Goal: Find specific page/section: Find specific page/section

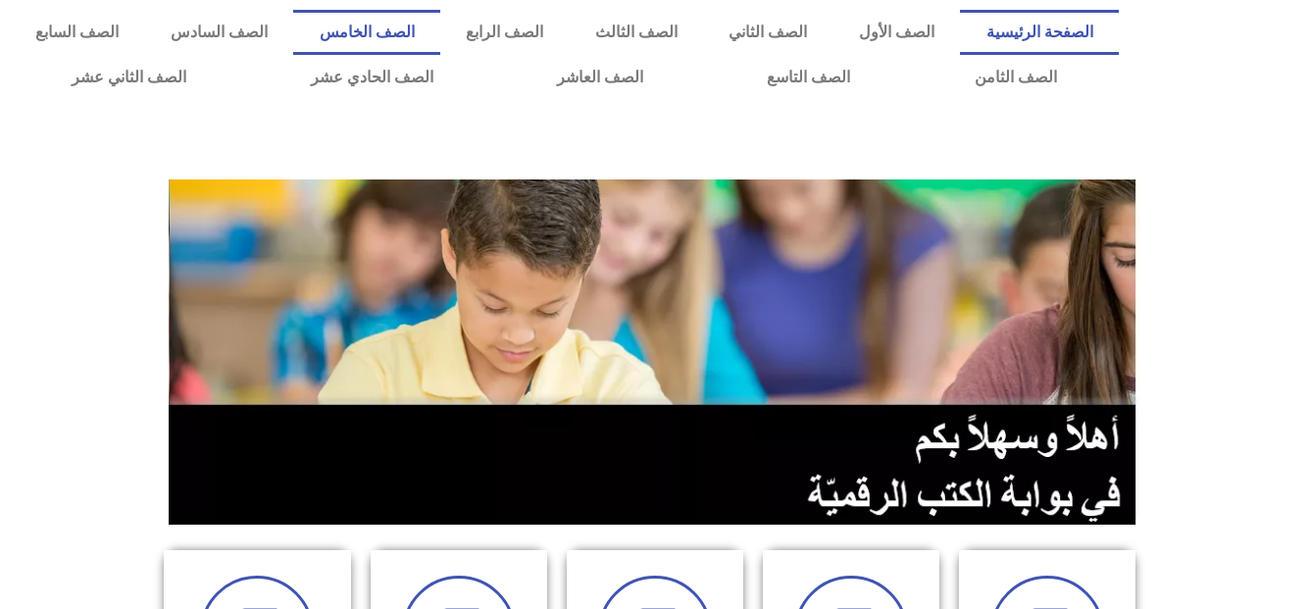
click at [440, 27] on link "الصف الخامس" at bounding box center [366, 32] width 147 height 45
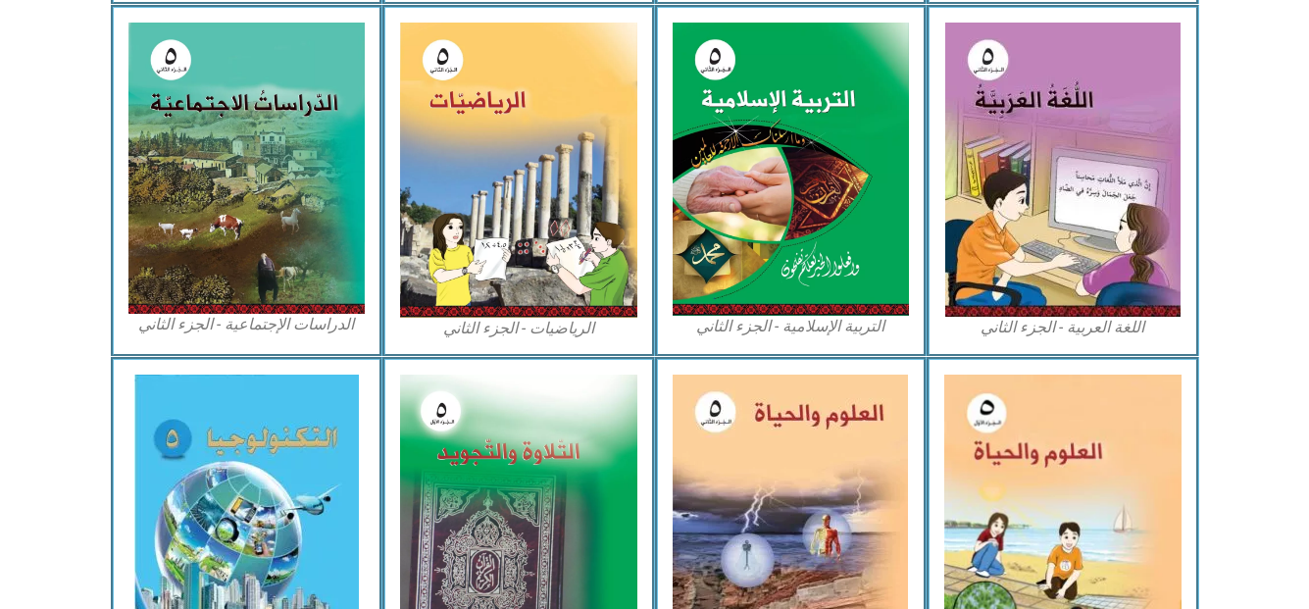
scroll to position [973, 0]
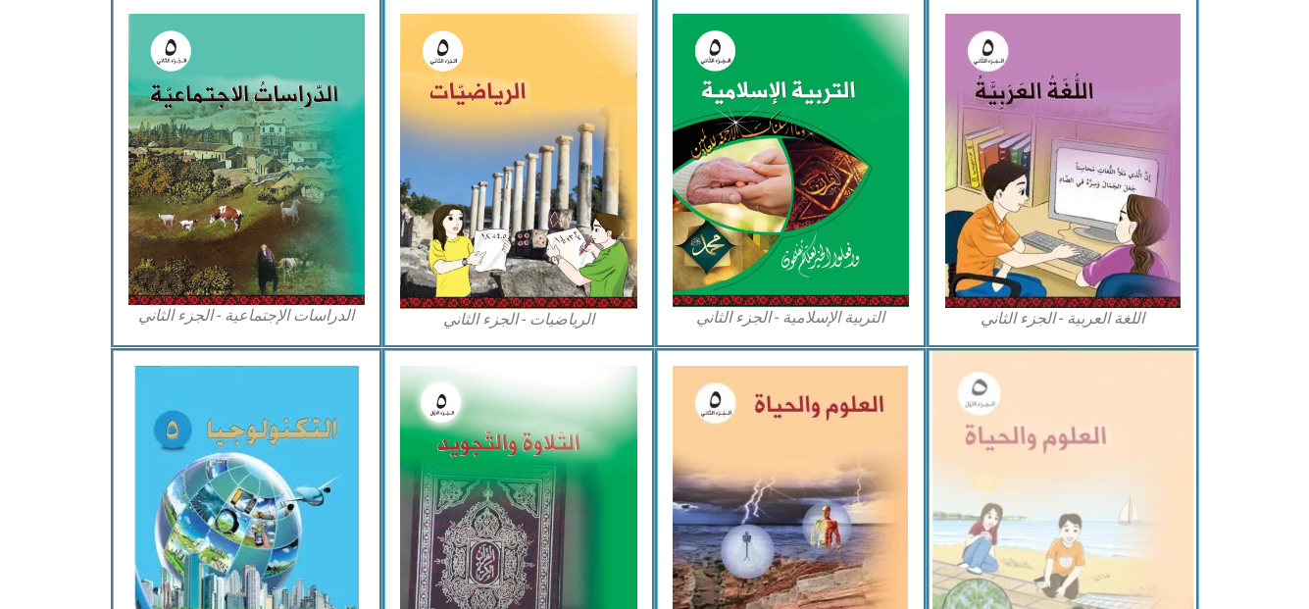
click at [1018, 407] on img at bounding box center [1063, 511] width 261 height 321
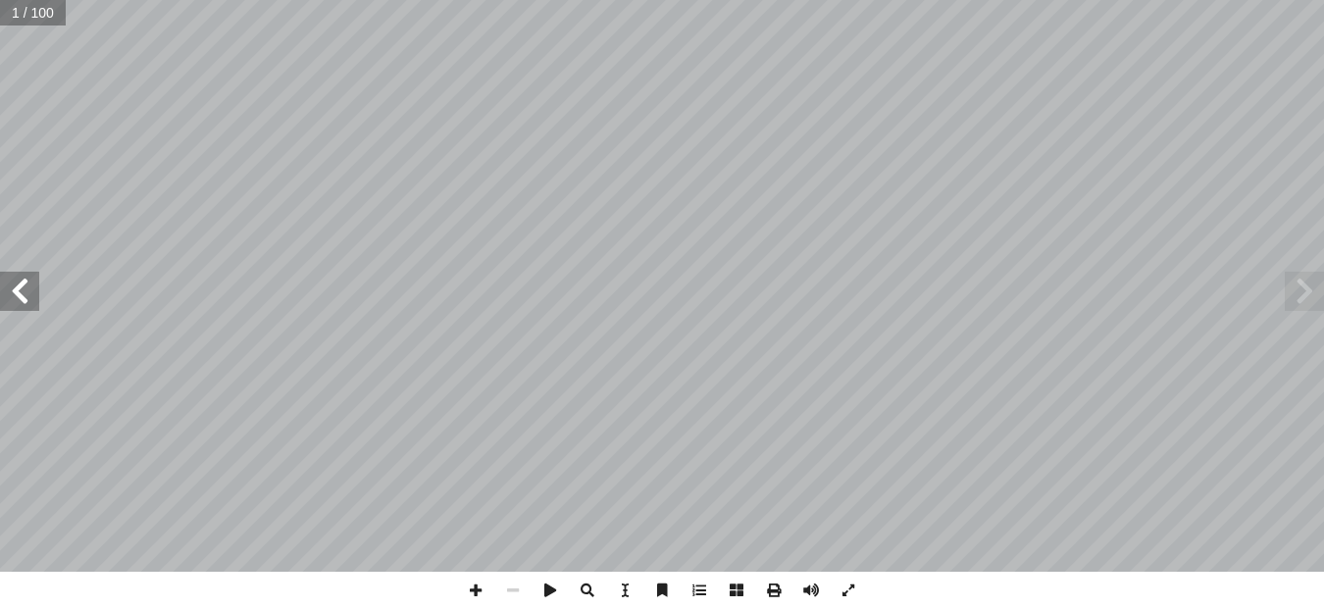
click at [20, 283] on span at bounding box center [19, 291] width 39 height 39
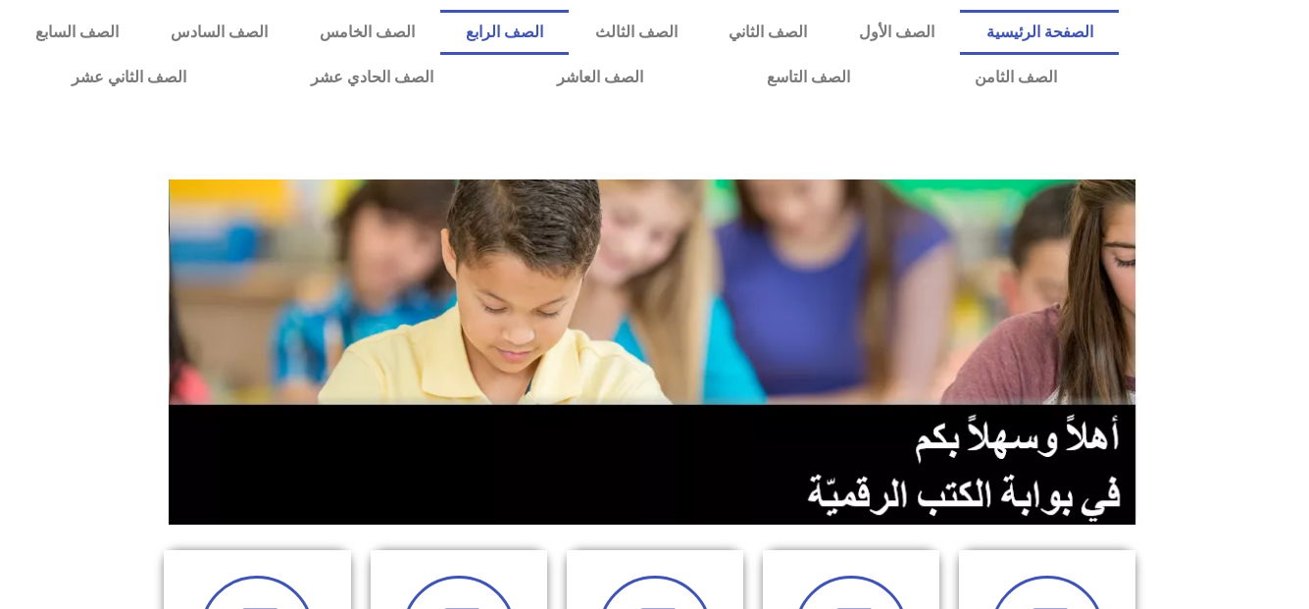
click at [570, 28] on link "الصف الرابع" at bounding box center [504, 32] width 129 height 45
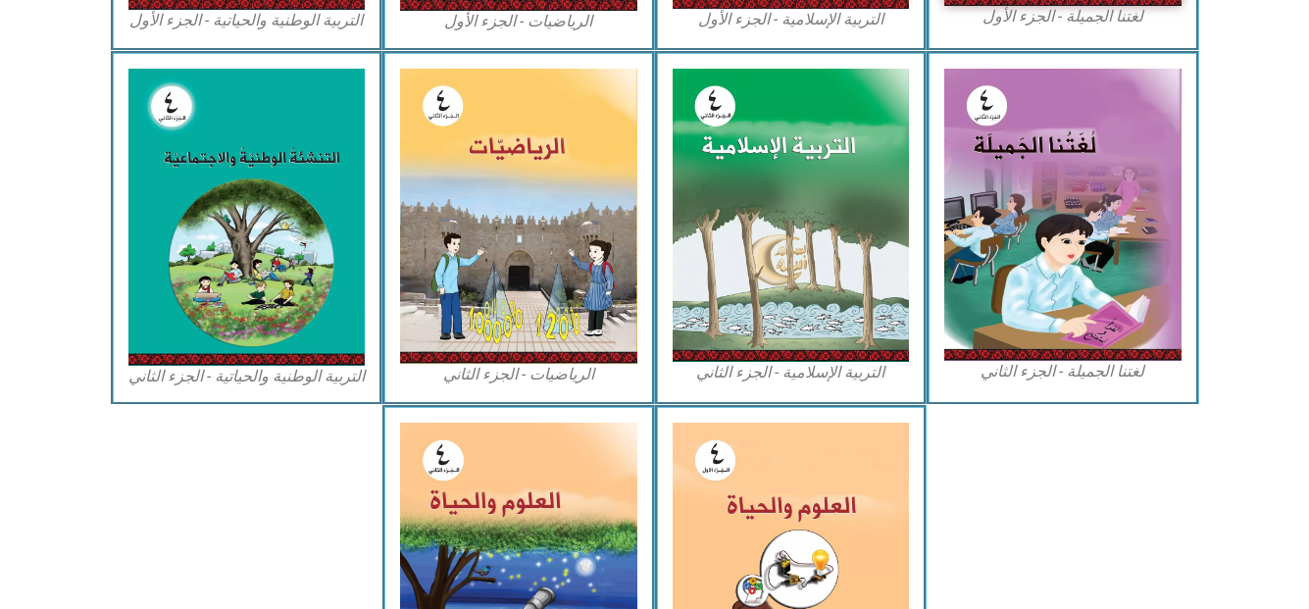
scroll to position [916, 0]
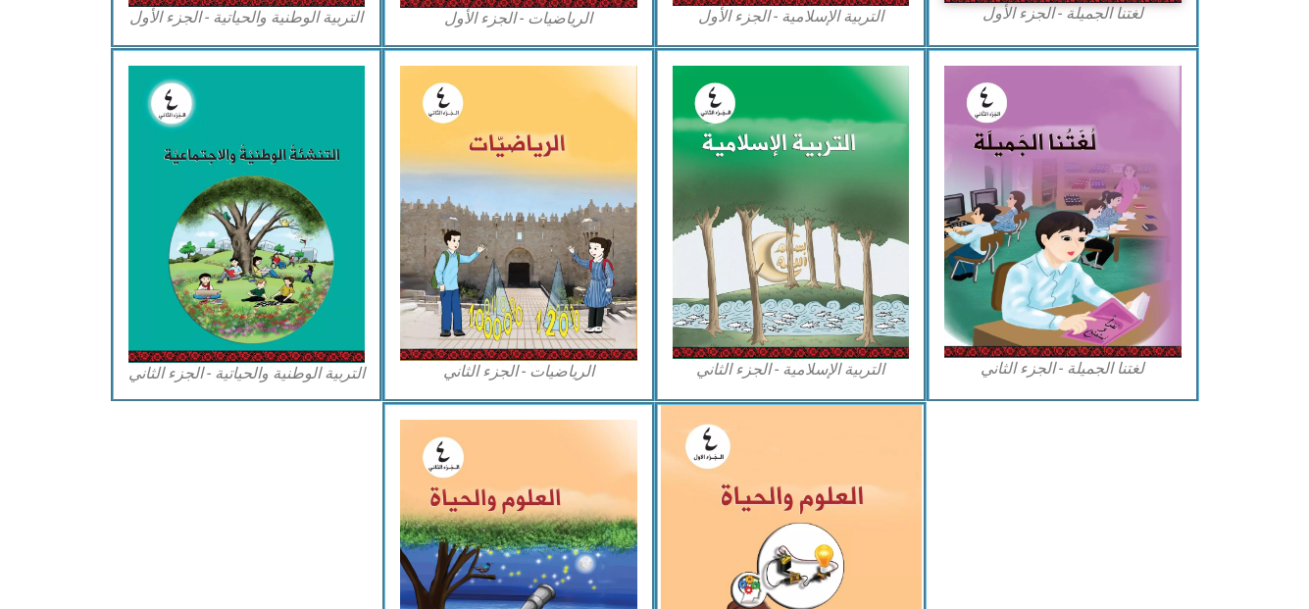
click at [791, 528] on img at bounding box center [790, 567] width 261 height 324
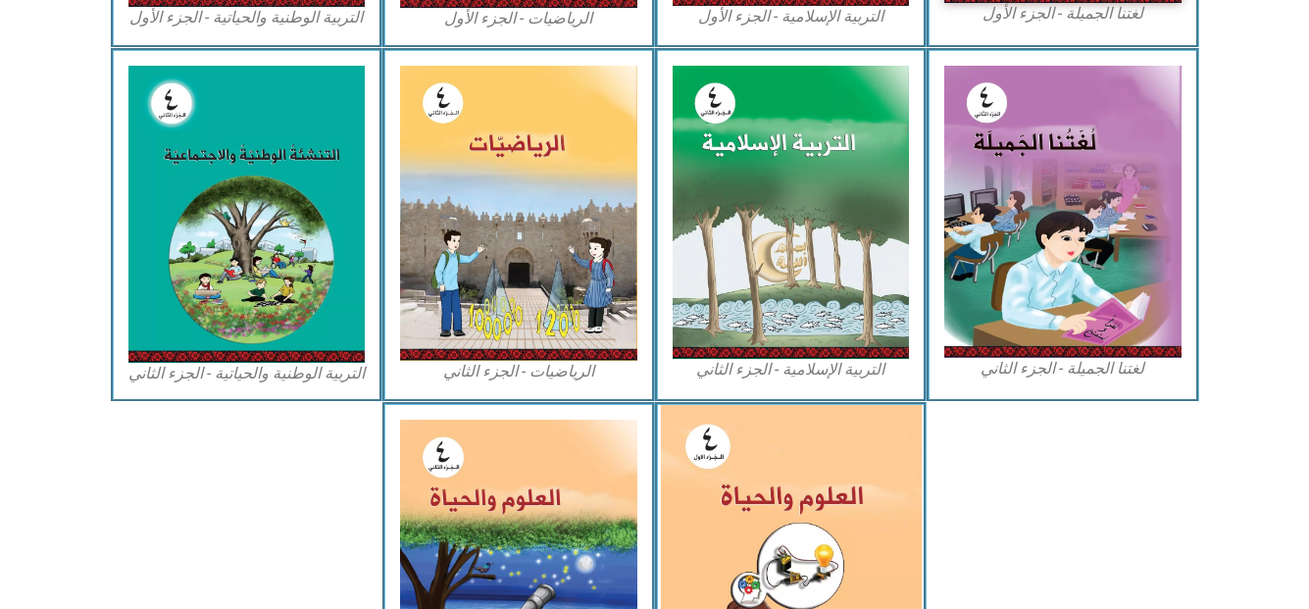
click at [782, 461] on img at bounding box center [790, 567] width 261 height 324
click at [782, 463] on img at bounding box center [790, 567] width 261 height 324
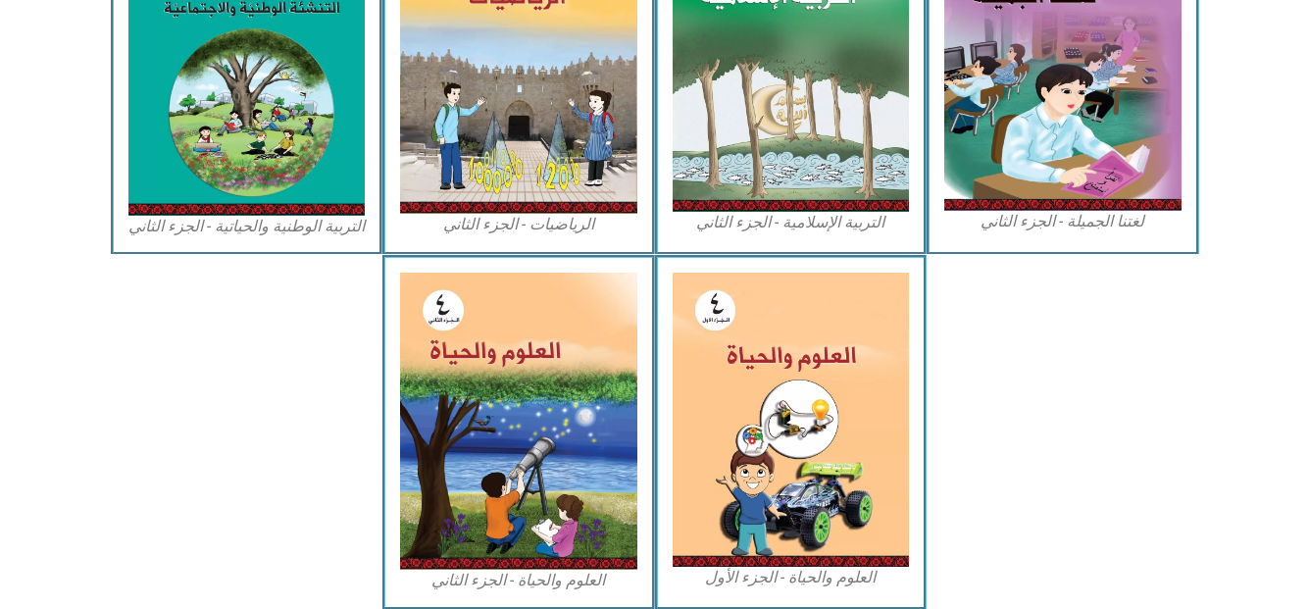
scroll to position [1079, 0]
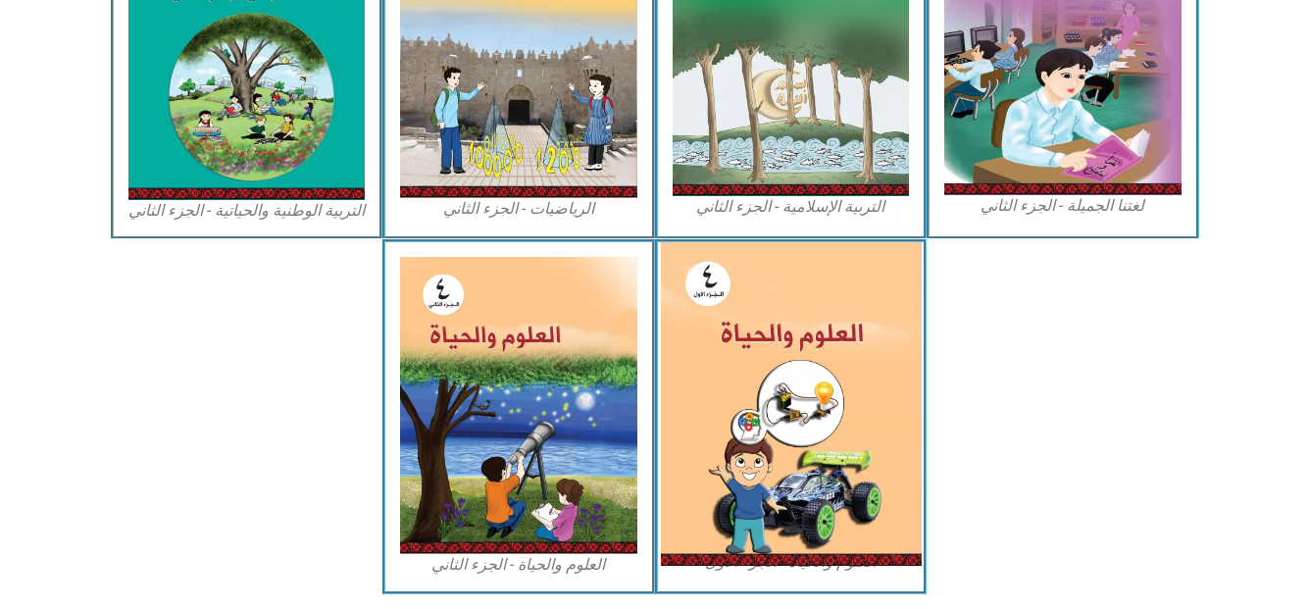
click at [774, 391] on img at bounding box center [790, 404] width 261 height 324
click at [815, 536] on img at bounding box center [790, 404] width 261 height 324
click at [770, 359] on img at bounding box center [790, 404] width 261 height 324
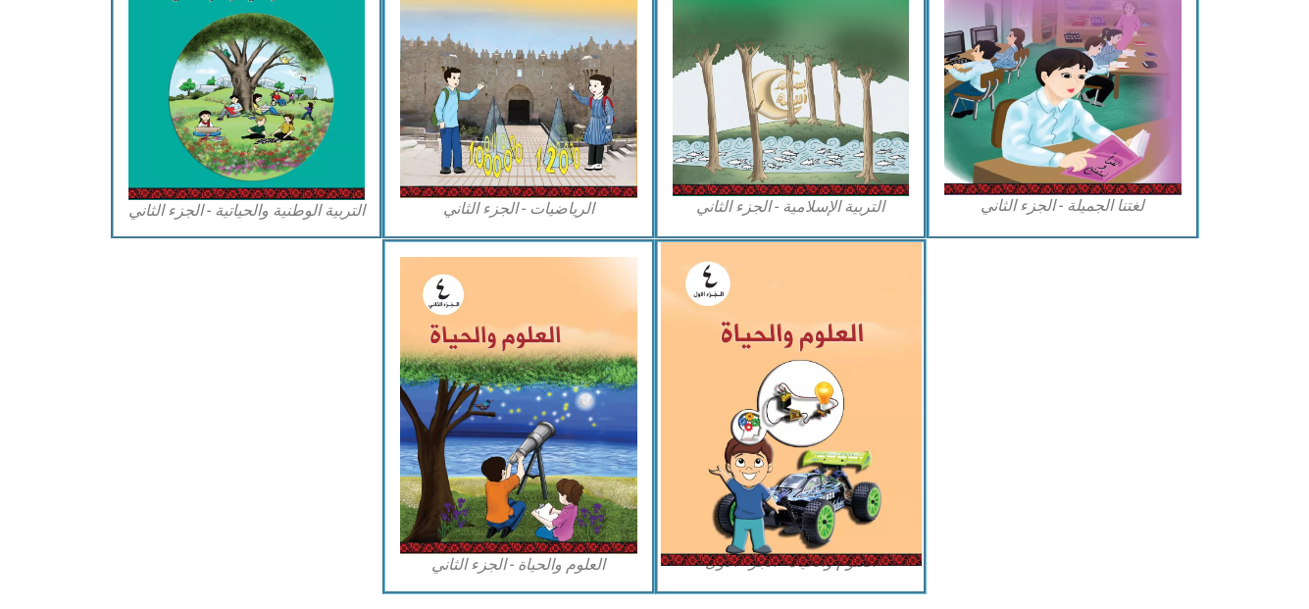
click at [770, 359] on img at bounding box center [790, 404] width 261 height 324
click at [783, 554] on img at bounding box center [790, 404] width 261 height 324
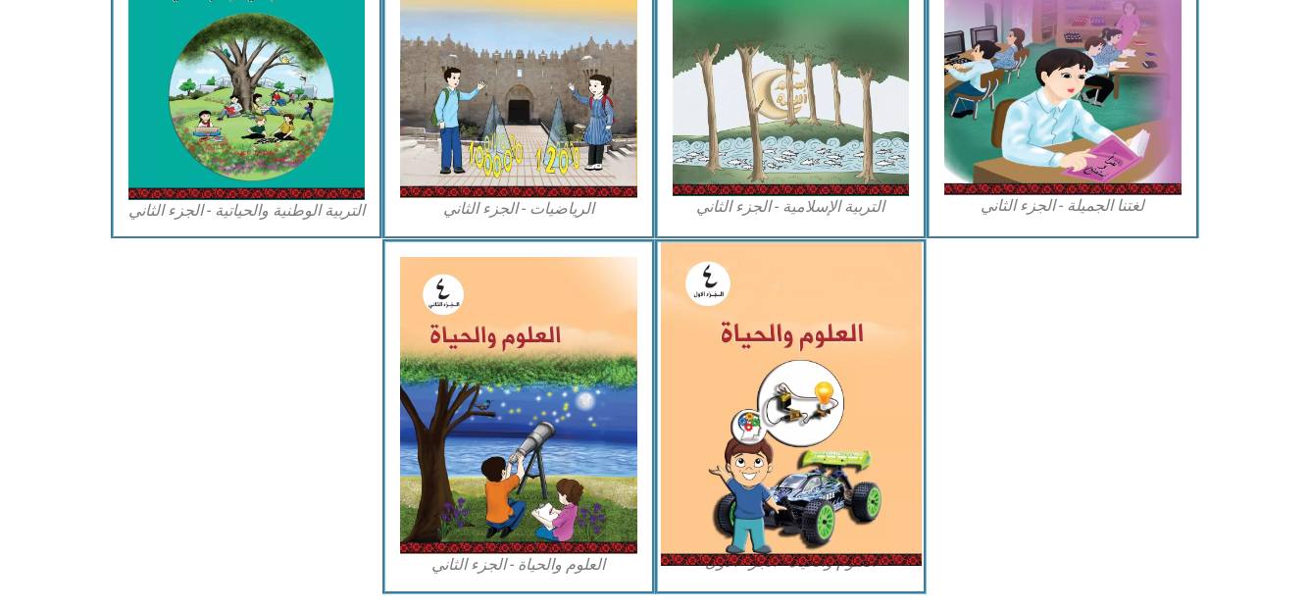
click at [790, 425] on img at bounding box center [790, 404] width 261 height 324
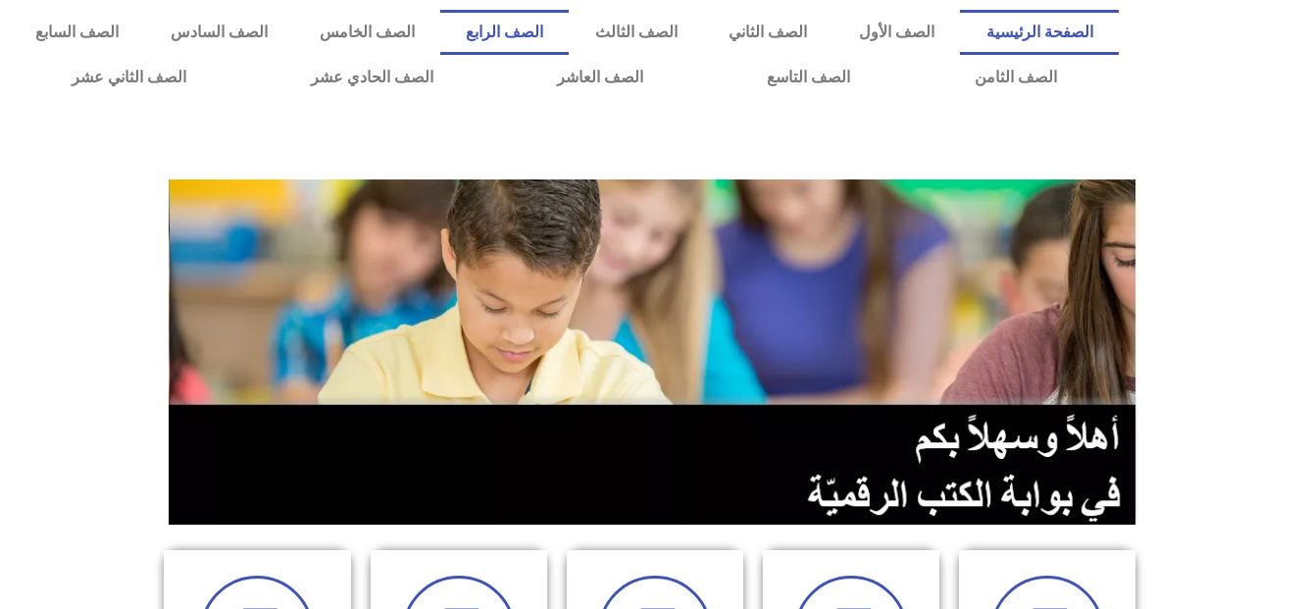
click at [570, 26] on link "الصف الرابع" at bounding box center [504, 32] width 129 height 45
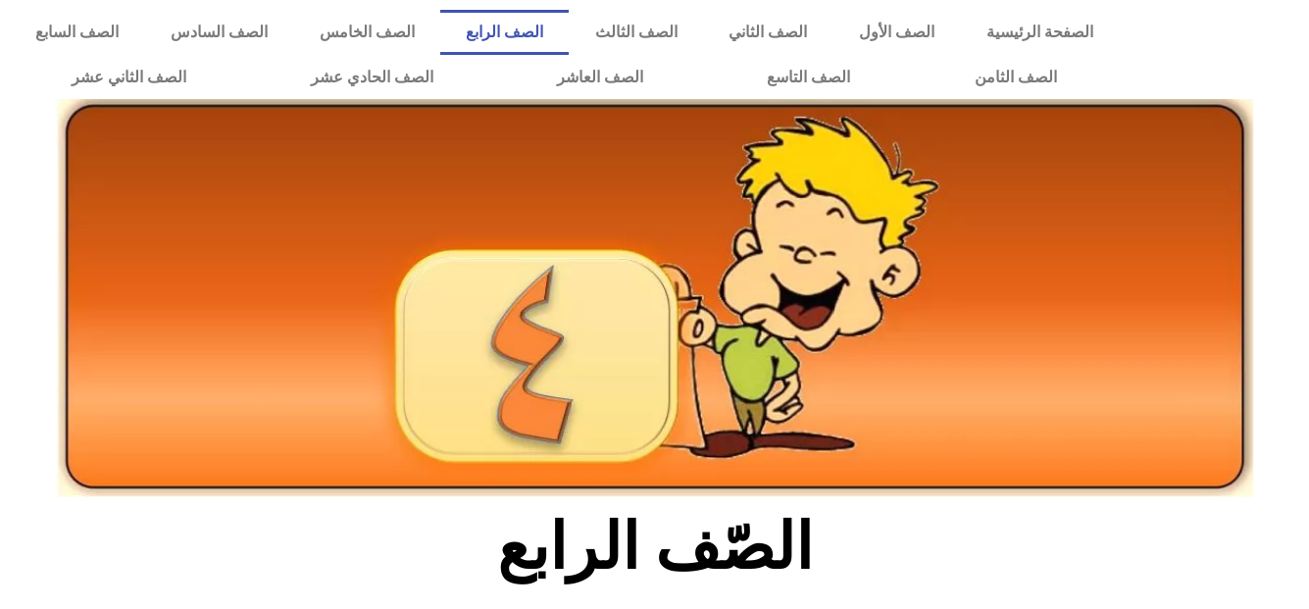
click at [1183, 156] on img at bounding box center [655, 298] width 1197 height 398
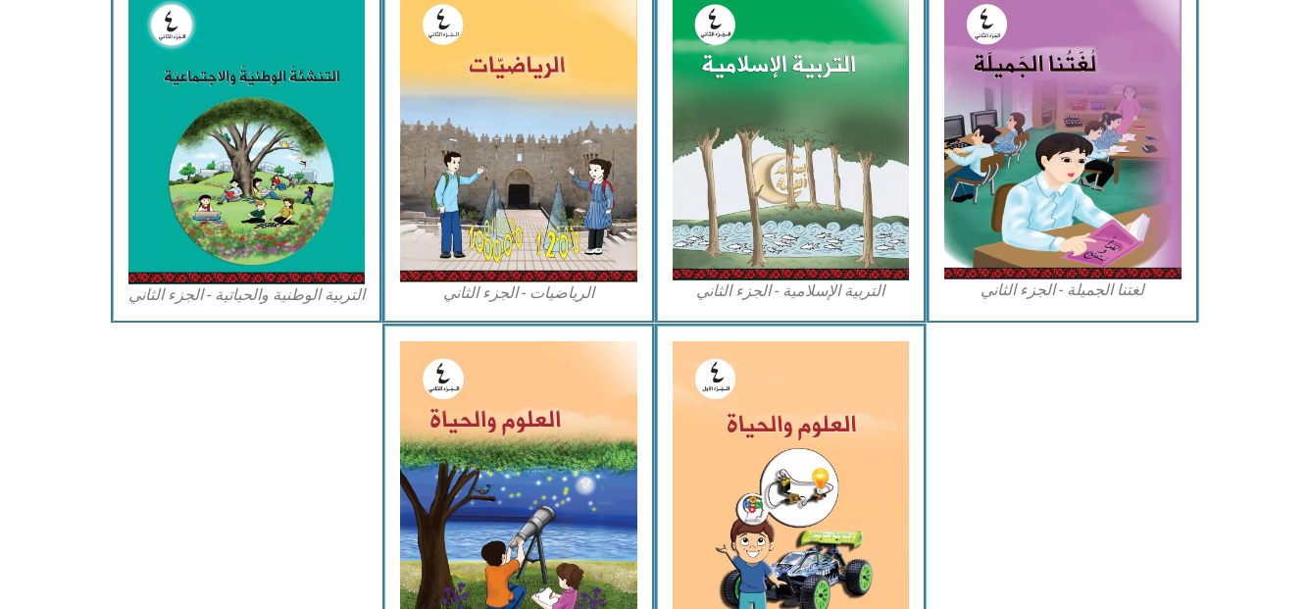
scroll to position [1015, 0]
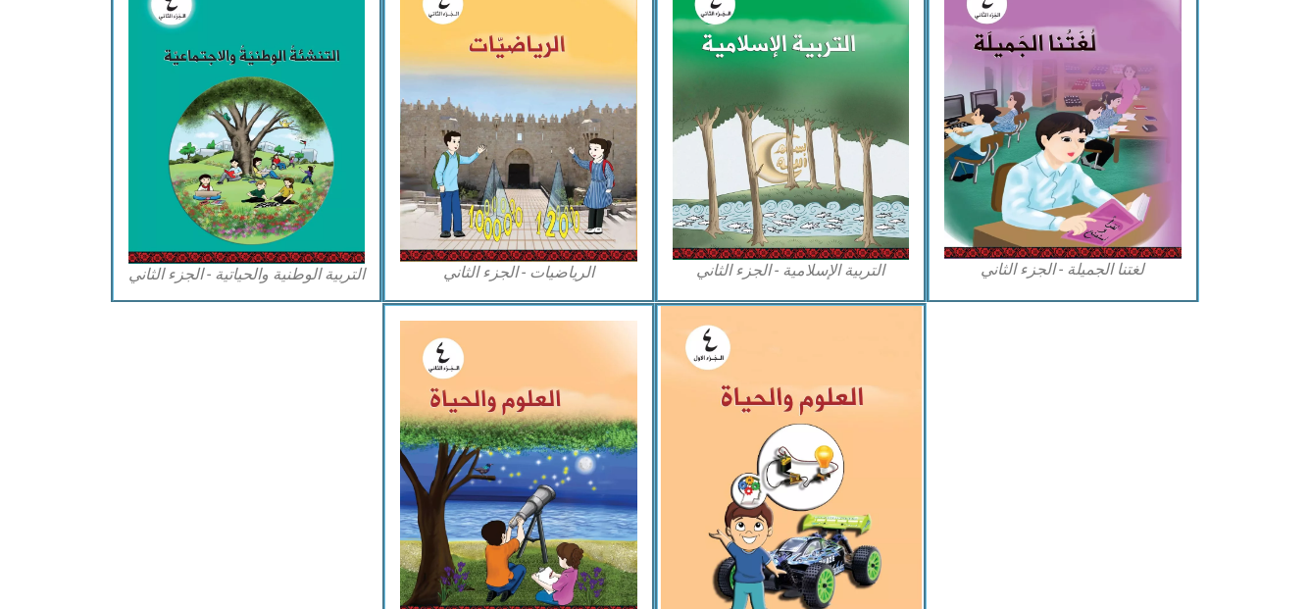
click at [850, 442] on img at bounding box center [790, 468] width 261 height 324
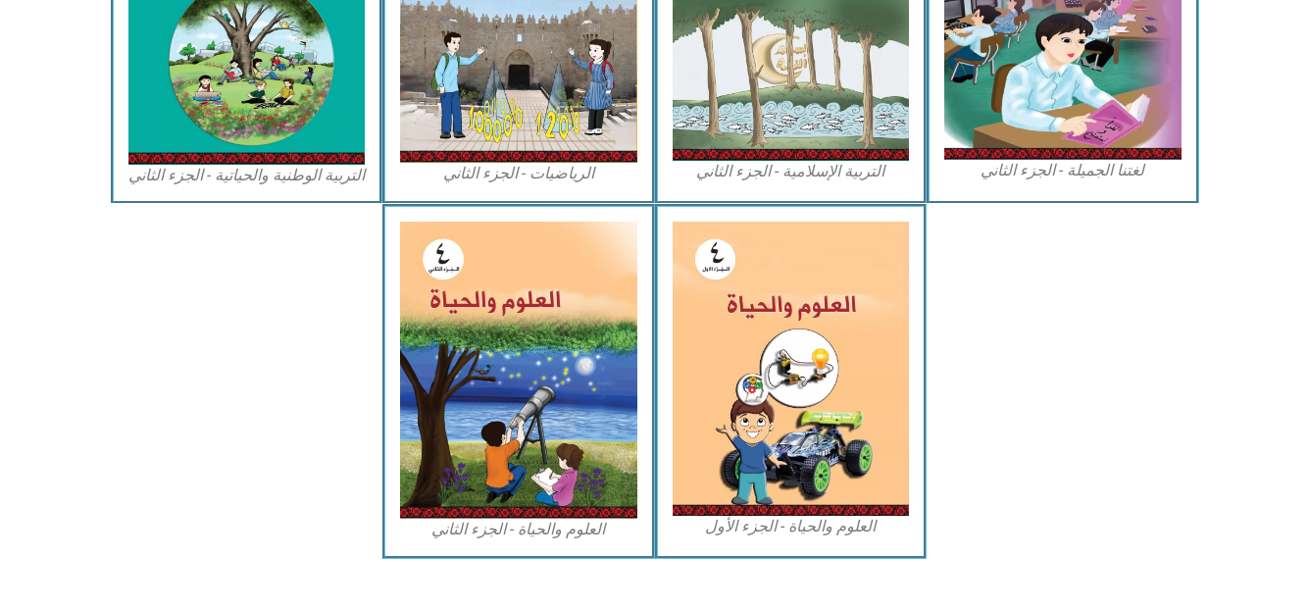
scroll to position [1148, 0]
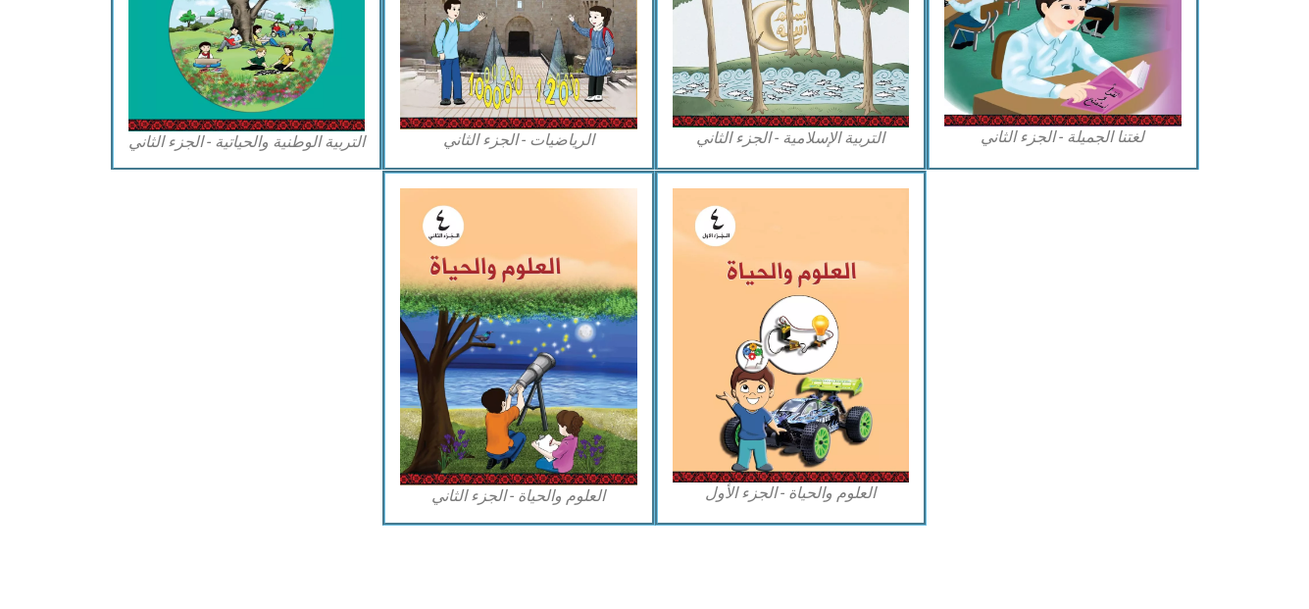
click at [777, 498] on figcaption "العلوم والحياة - الجزء الأول" at bounding box center [791, 494] width 237 height 22
click at [776, 489] on figcaption "العلوم والحياة - الجزء الأول" at bounding box center [791, 494] width 237 height 22
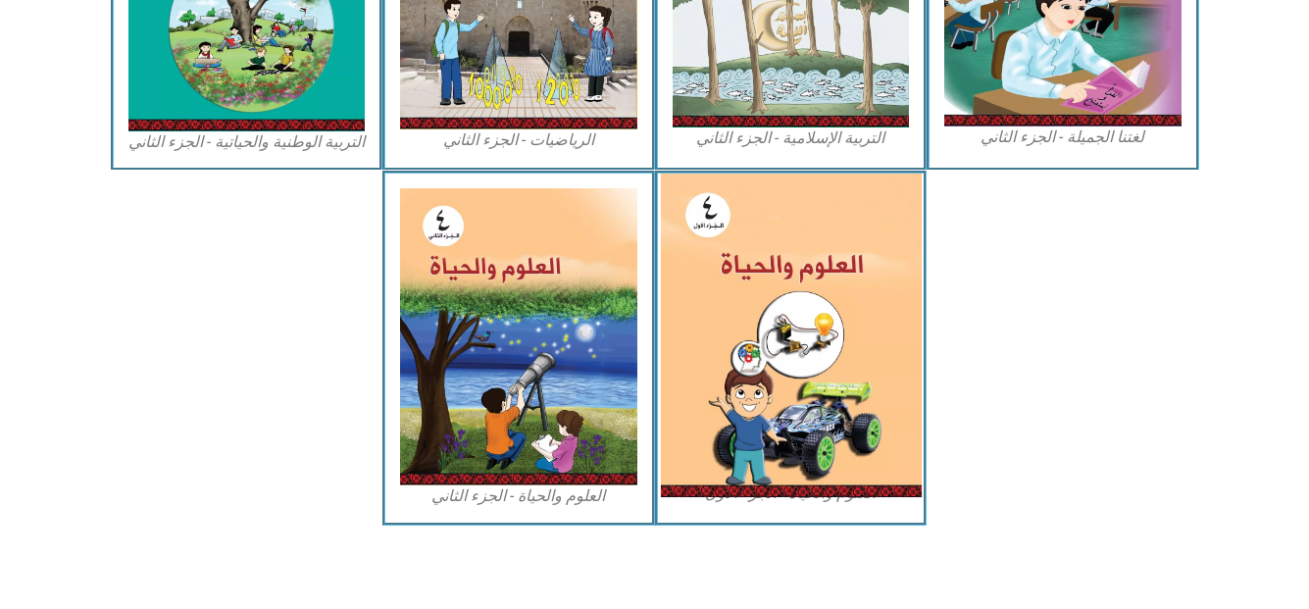
click at [777, 419] on img at bounding box center [790, 336] width 261 height 324
click at [779, 416] on img at bounding box center [790, 336] width 261 height 324
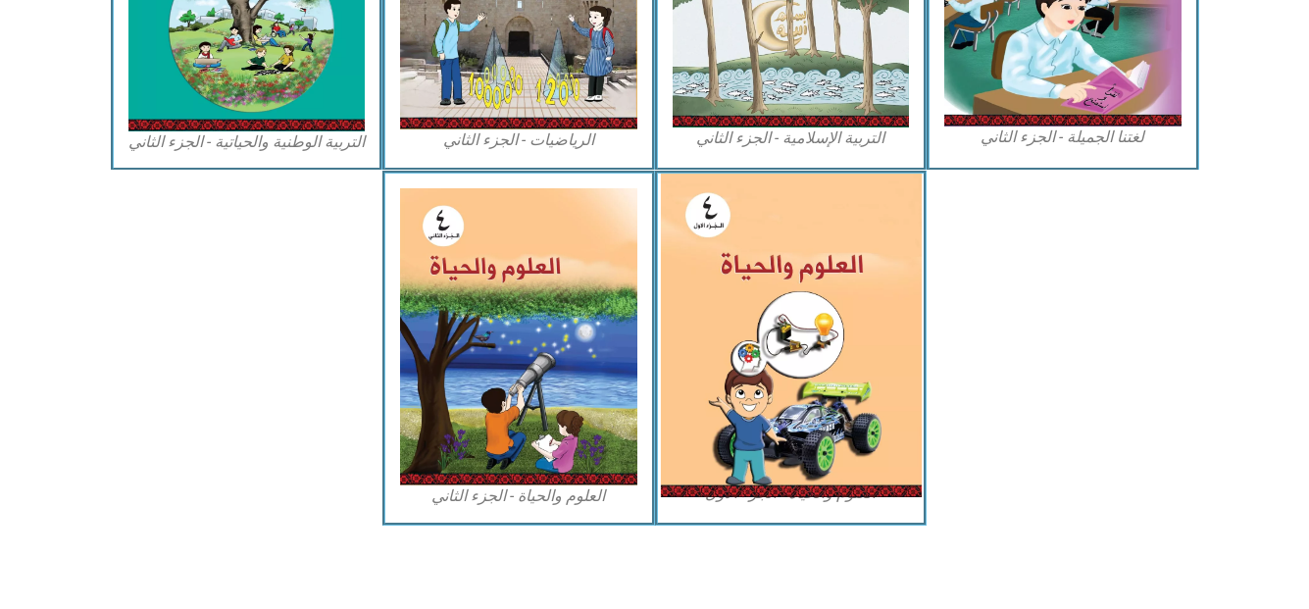
click at [779, 416] on img at bounding box center [790, 336] width 261 height 324
click at [742, 376] on img at bounding box center [790, 336] width 261 height 324
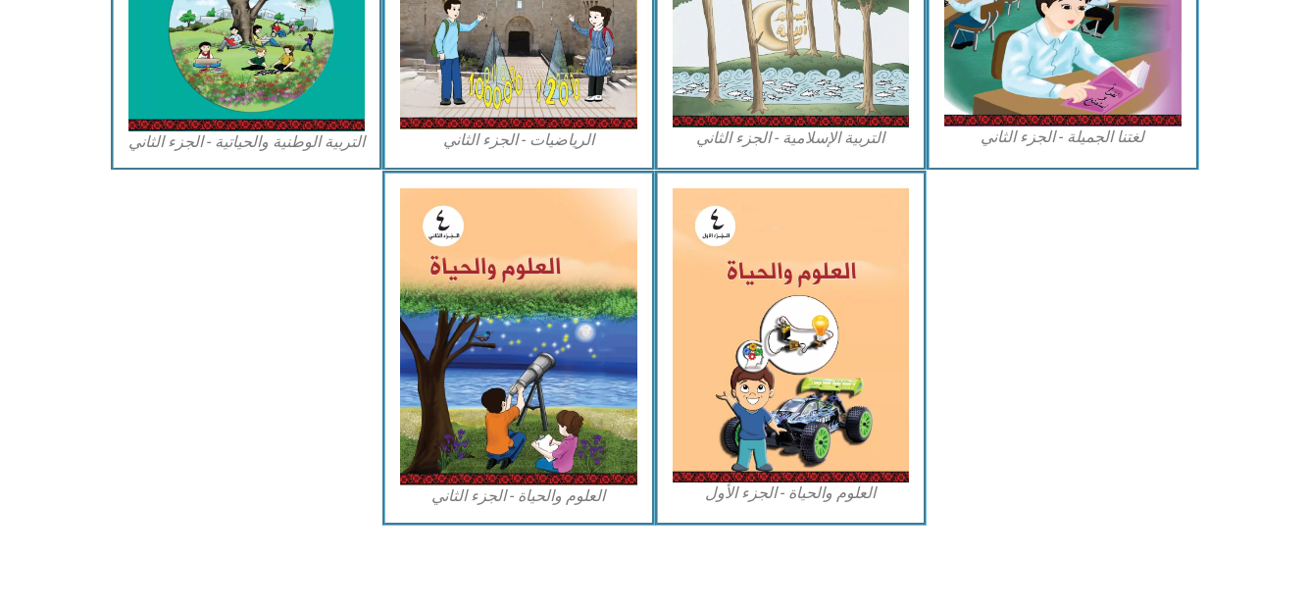
click at [741, 502] on figcaption "العلوم والحياة - الجزء الأول" at bounding box center [791, 494] width 237 height 22
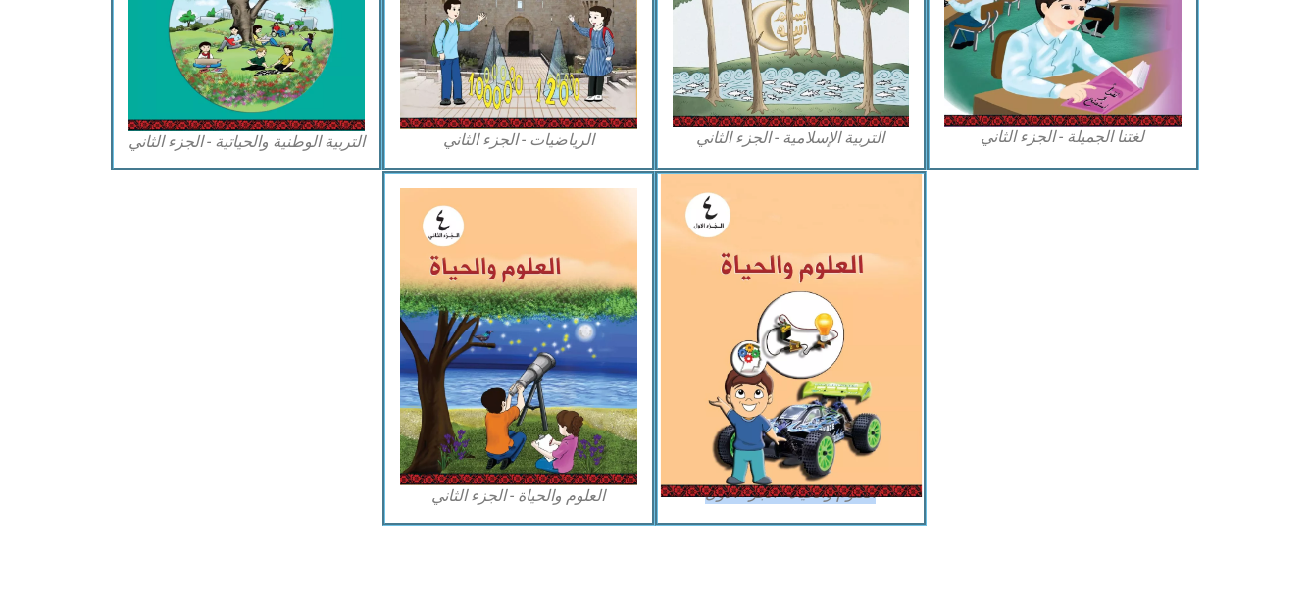
click at [782, 475] on img at bounding box center [790, 336] width 261 height 324
click at [796, 328] on img at bounding box center [790, 336] width 261 height 324
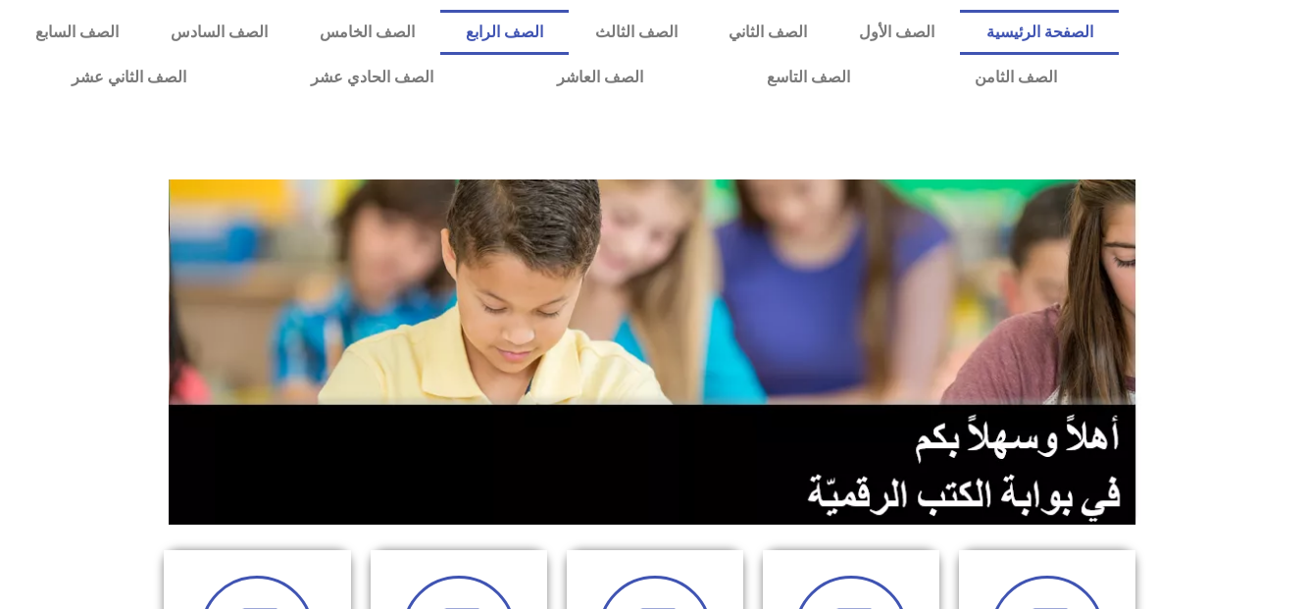
click at [570, 36] on link "الصف الرابع" at bounding box center [504, 32] width 129 height 45
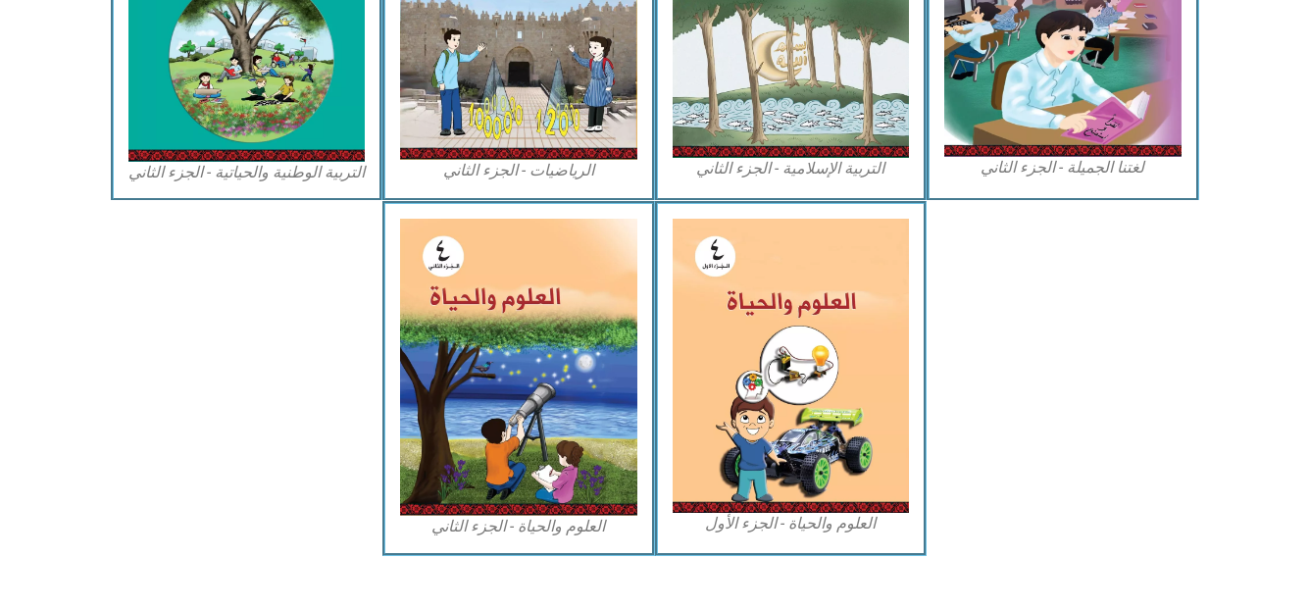
scroll to position [1145, 0]
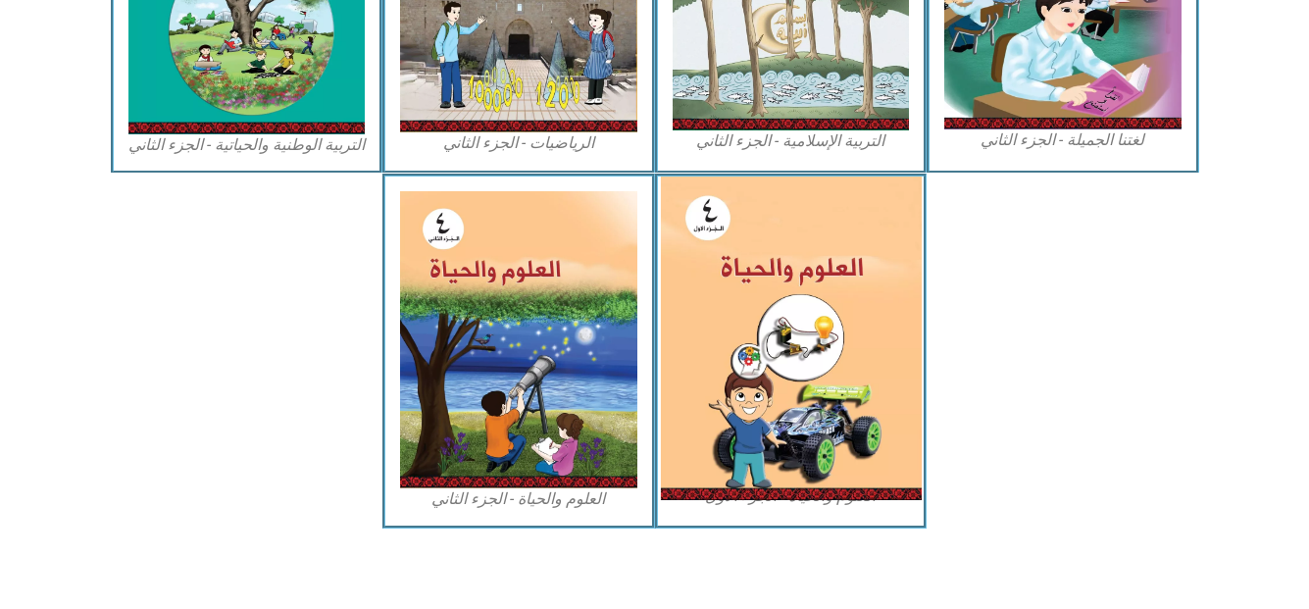
click at [808, 378] on img at bounding box center [790, 339] width 261 height 324
click at [801, 362] on img at bounding box center [790, 339] width 261 height 324
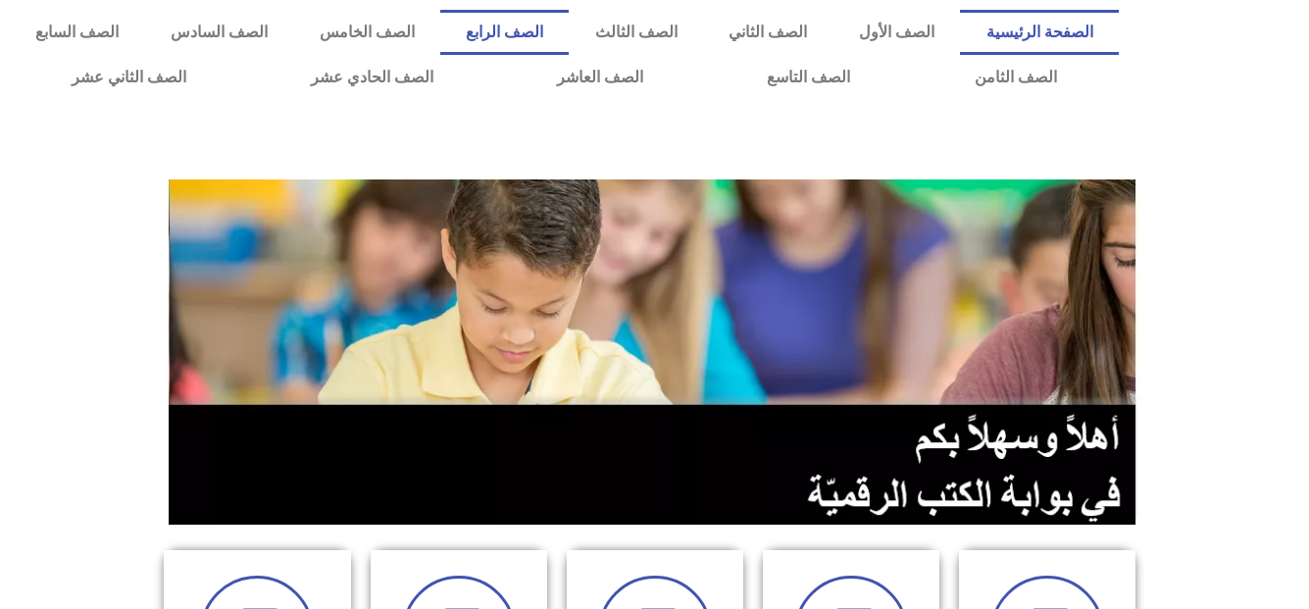
click at [570, 29] on link "الصف الرابع" at bounding box center [504, 32] width 129 height 45
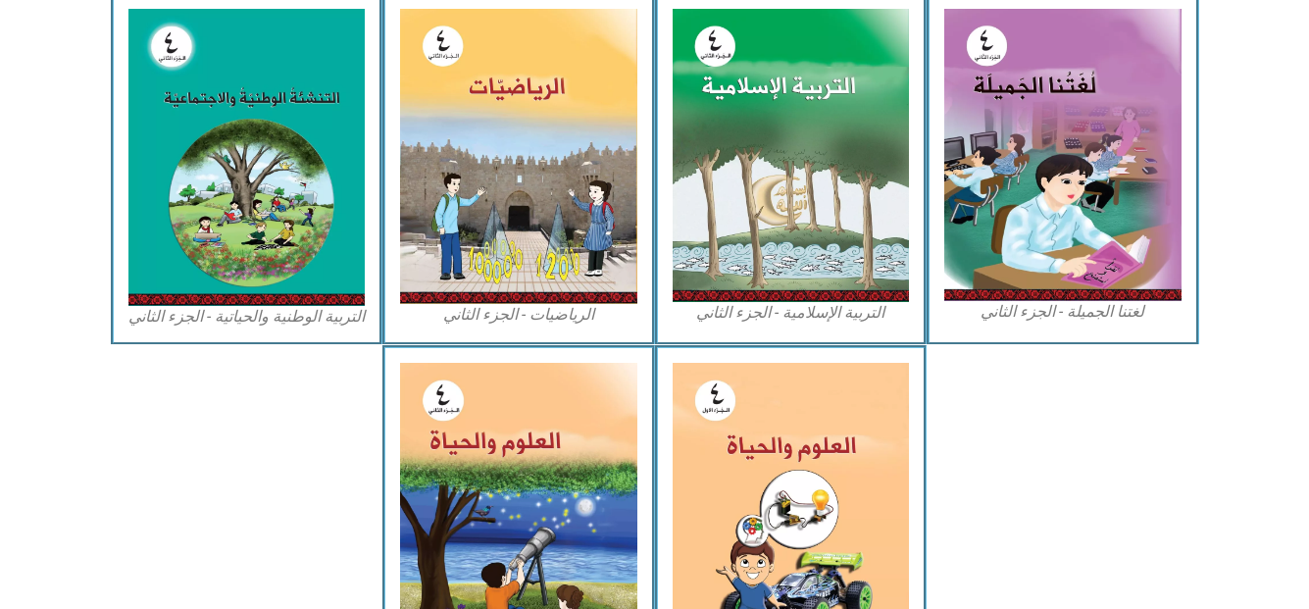
scroll to position [1051, 0]
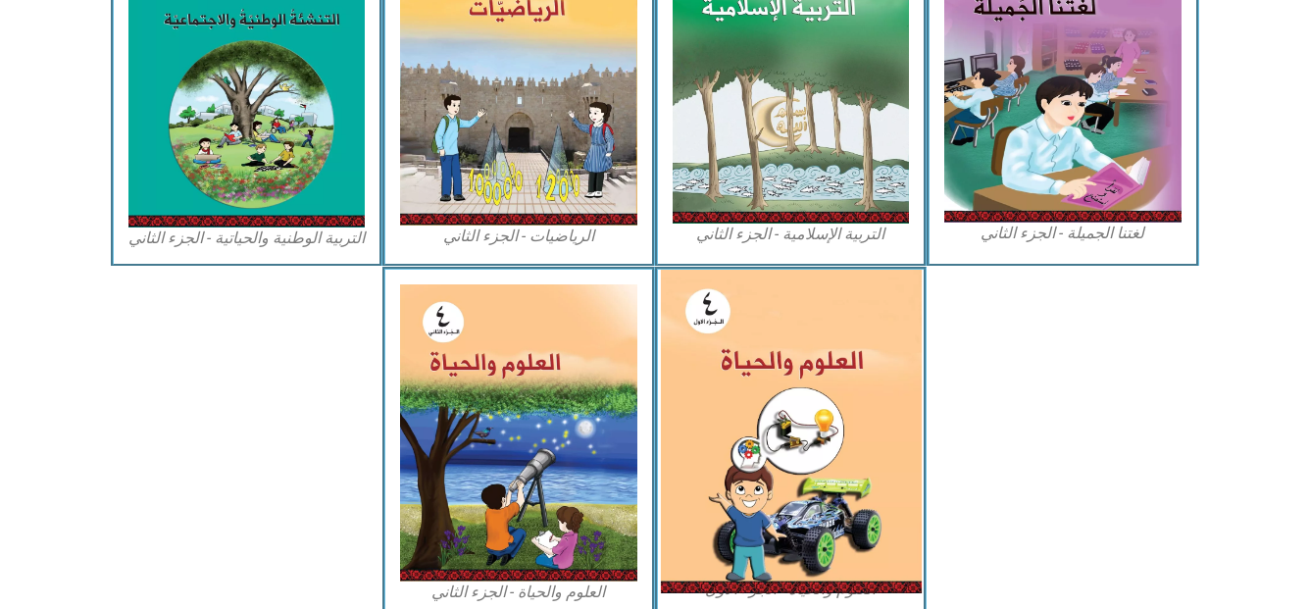
click at [707, 462] on img at bounding box center [790, 432] width 261 height 324
click at [750, 417] on img at bounding box center [790, 432] width 261 height 324
click at [786, 373] on img at bounding box center [790, 432] width 261 height 324
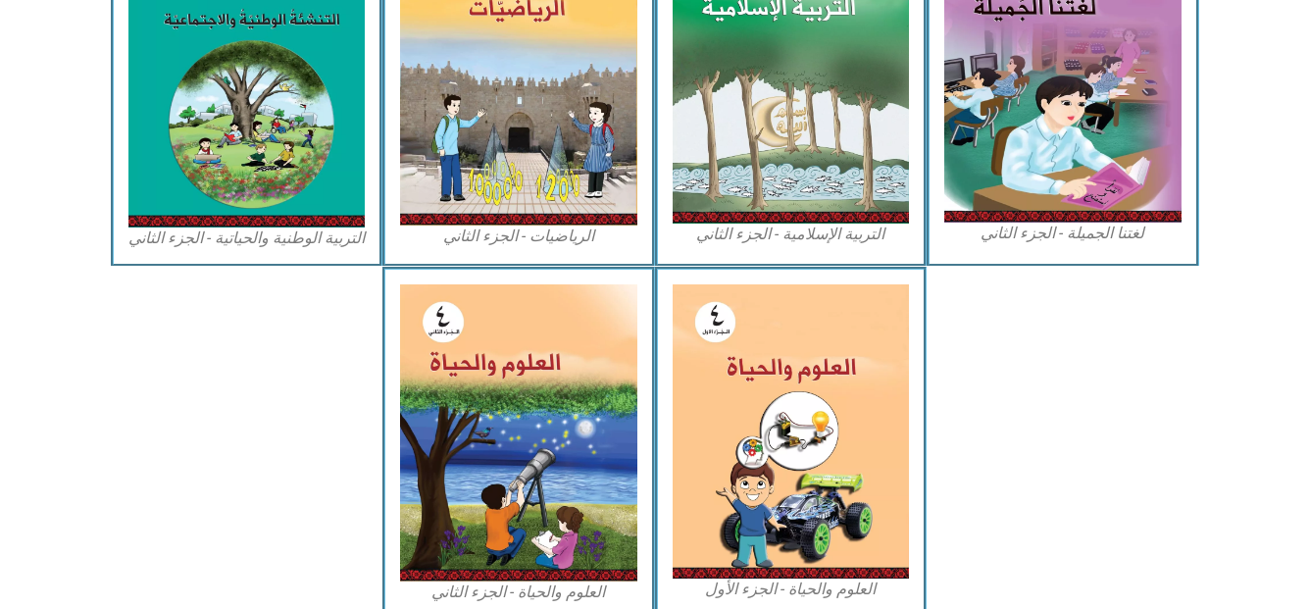
scroll to position [1148, 0]
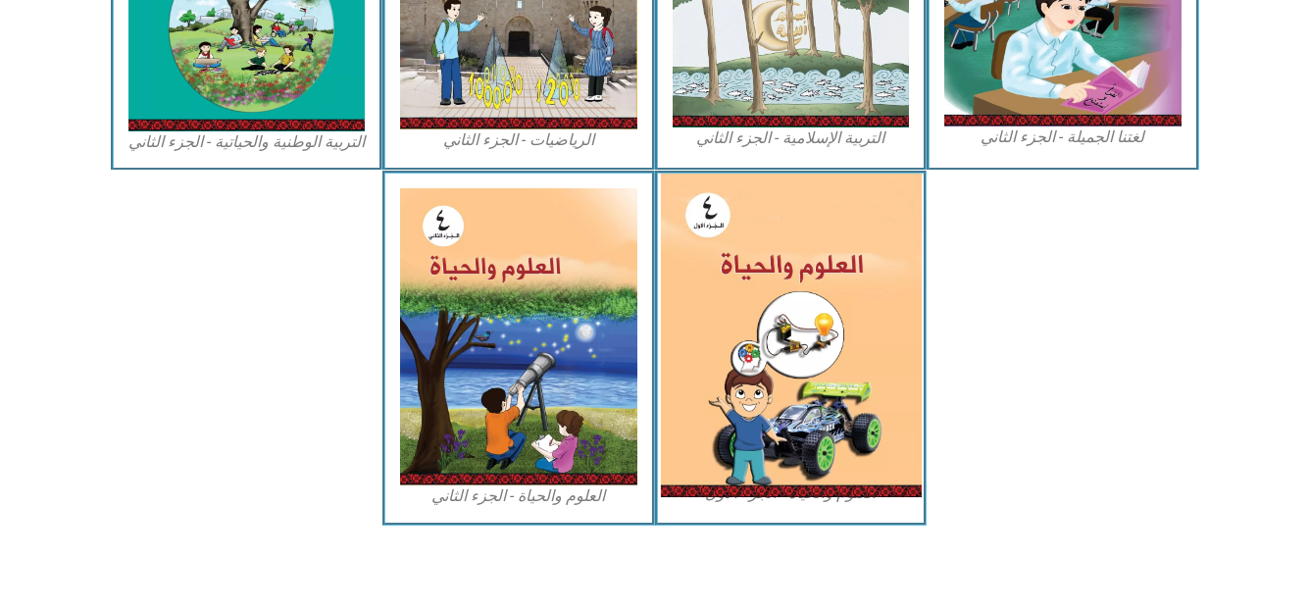
click at [747, 316] on img at bounding box center [790, 336] width 261 height 324
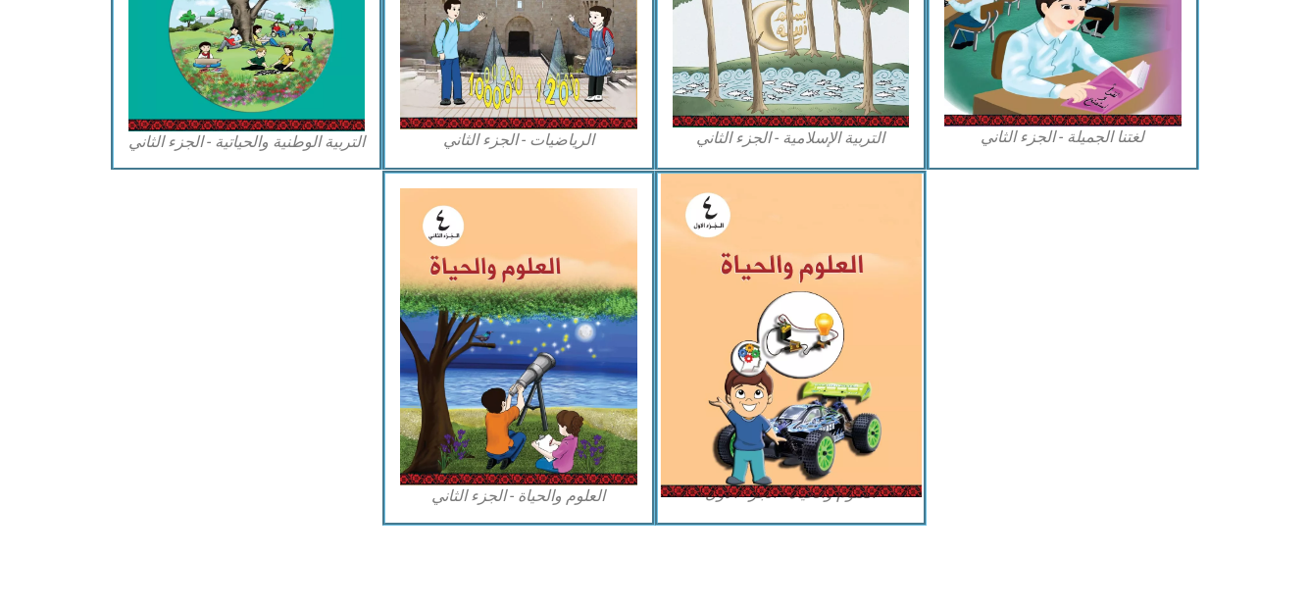
click at [747, 316] on img at bounding box center [790, 336] width 261 height 324
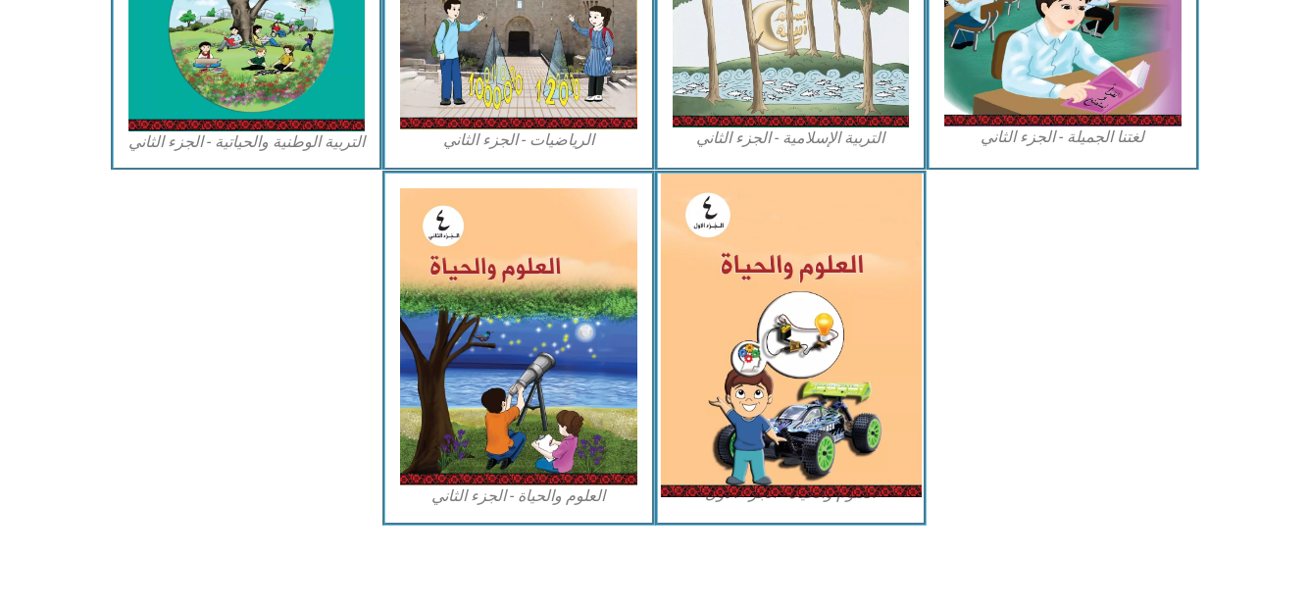
click at [747, 316] on img at bounding box center [790, 336] width 261 height 324
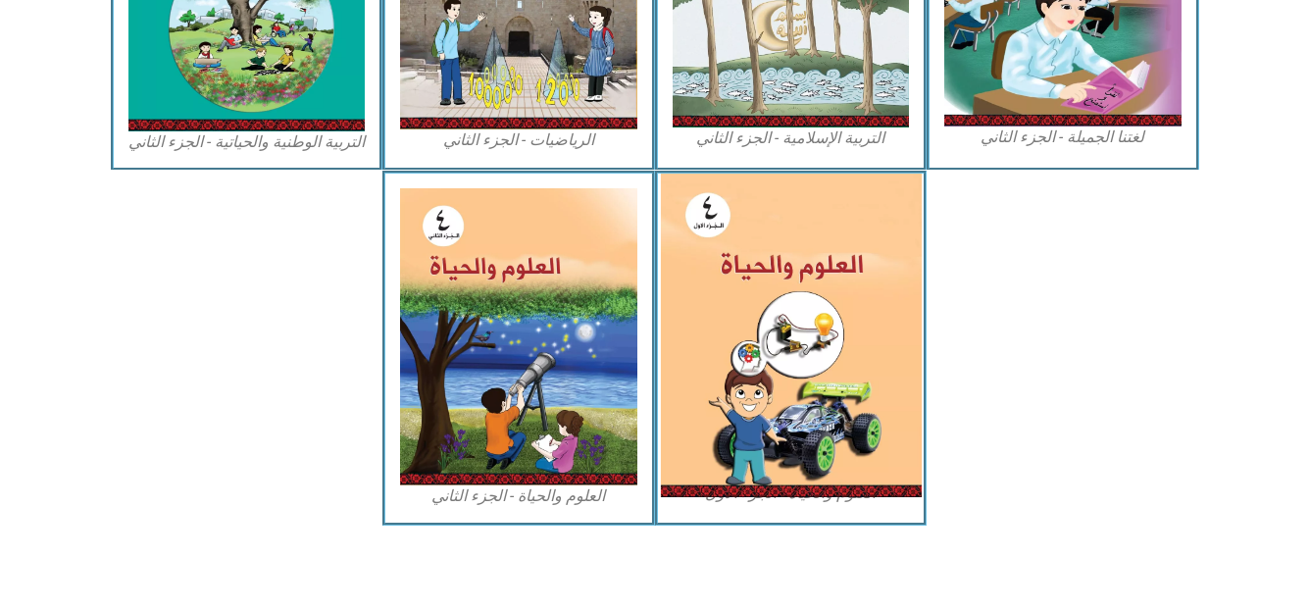
click at [747, 316] on img at bounding box center [790, 336] width 261 height 324
drag, startPoint x: 789, startPoint y: 362, endPoint x: 772, endPoint y: 361, distance: 16.7
click at [772, 361] on img at bounding box center [790, 336] width 261 height 324
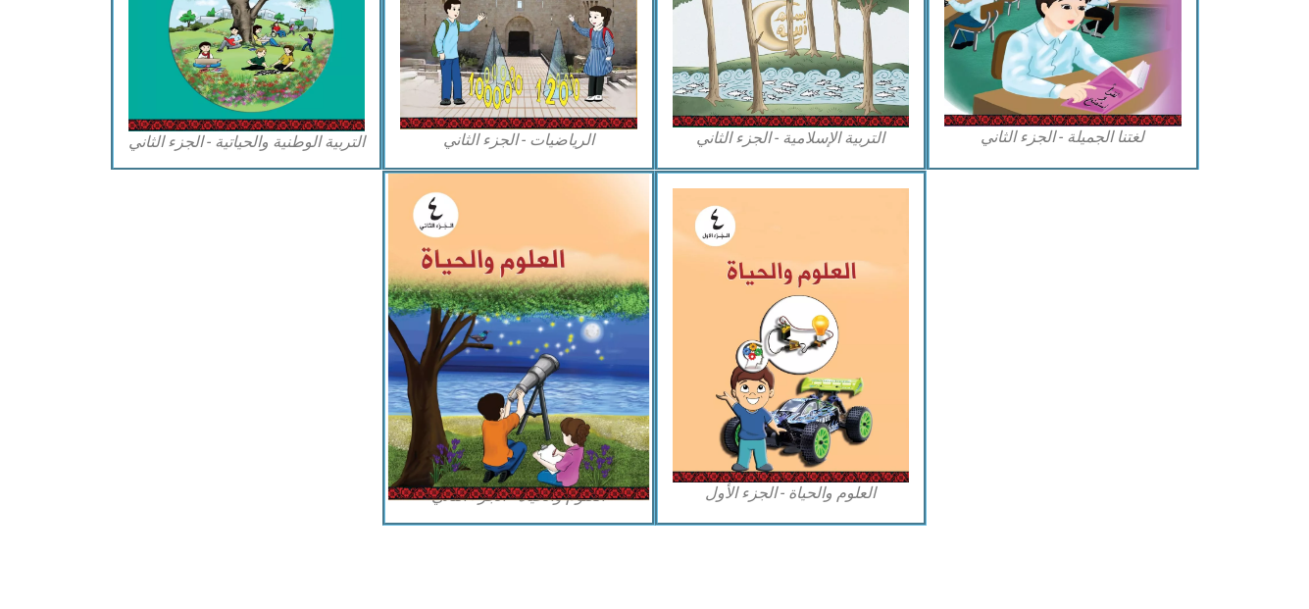
click at [512, 288] on img at bounding box center [518, 337] width 261 height 327
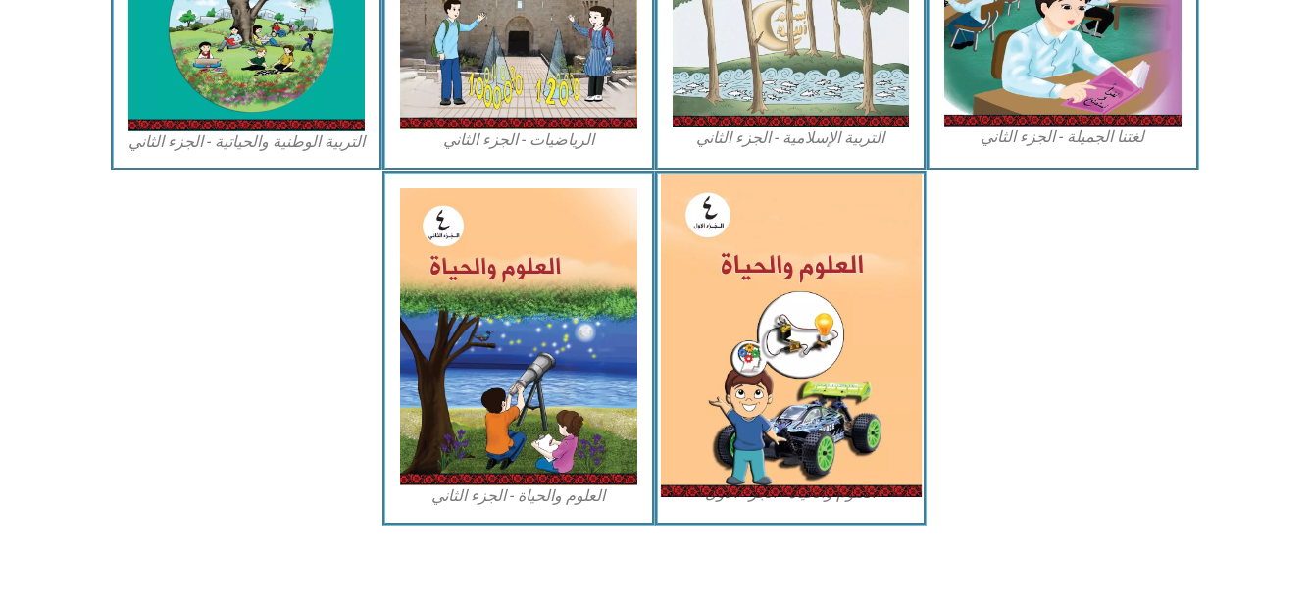
click at [860, 298] on img at bounding box center [790, 336] width 261 height 324
click at [800, 299] on img at bounding box center [790, 336] width 261 height 324
click at [797, 307] on img at bounding box center [790, 336] width 261 height 324
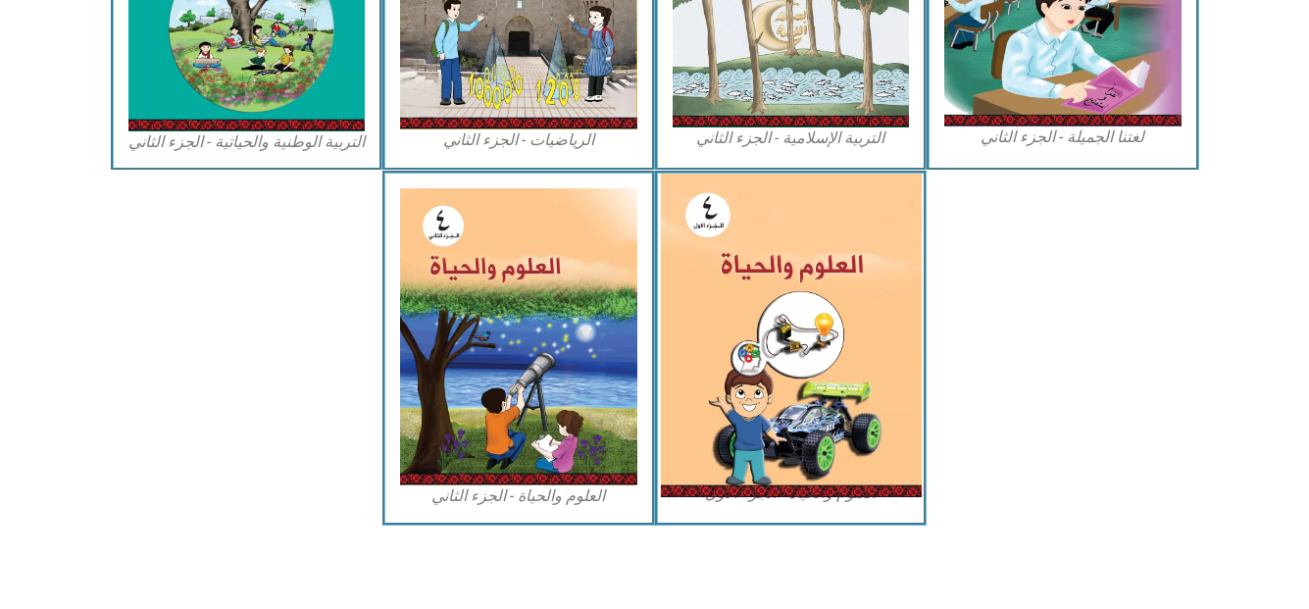
click at [704, 237] on img at bounding box center [790, 336] width 261 height 324
click at [704, 247] on img at bounding box center [790, 336] width 261 height 324
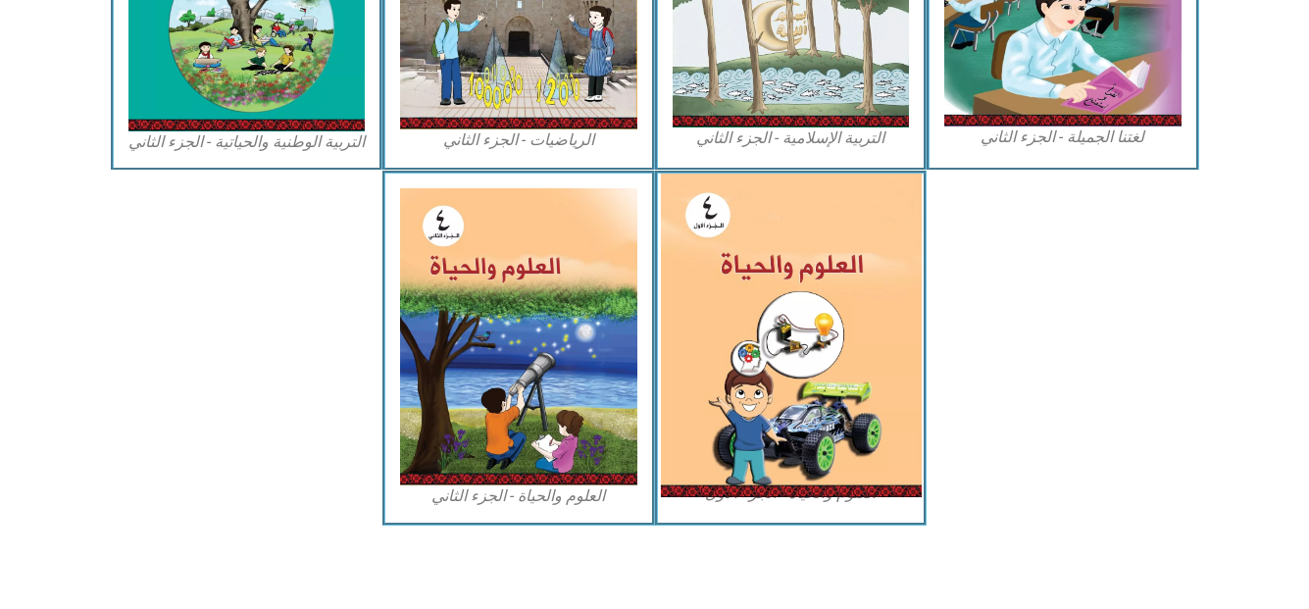
click at [704, 247] on img at bounding box center [790, 336] width 261 height 324
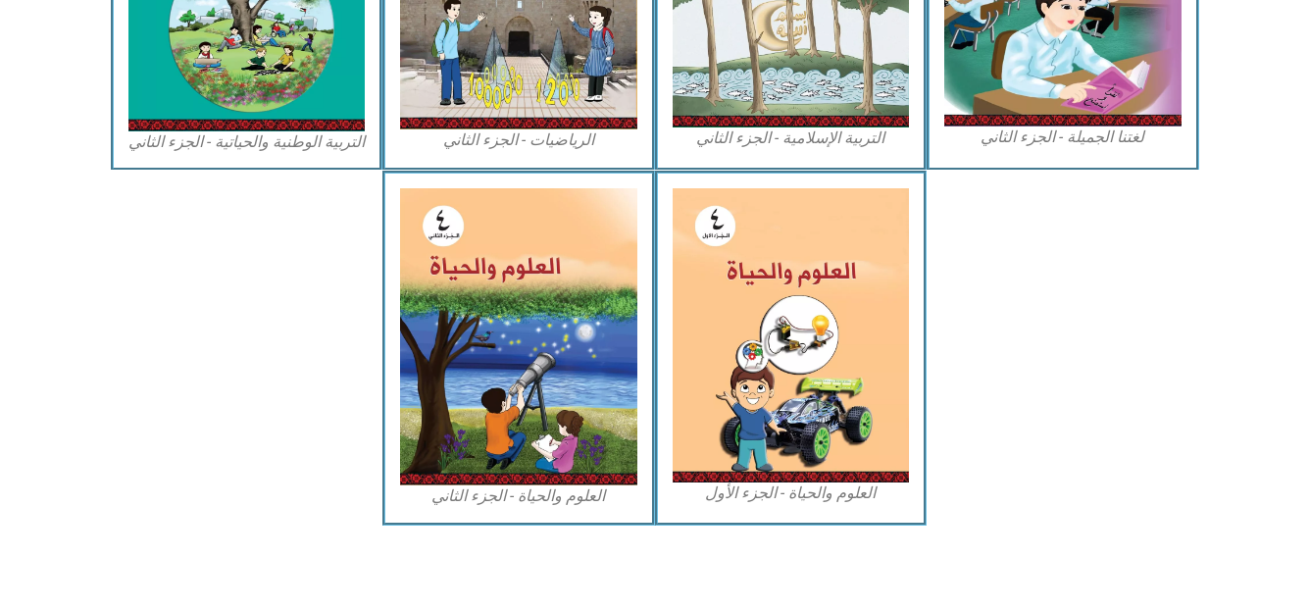
drag, startPoint x: 704, startPoint y: 247, endPoint x: 883, endPoint y: 147, distance: 204.6
click at [883, 147] on figcaption "التربية الإسلامية - الجزء الثاني" at bounding box center [791, 139] width 237 height 22
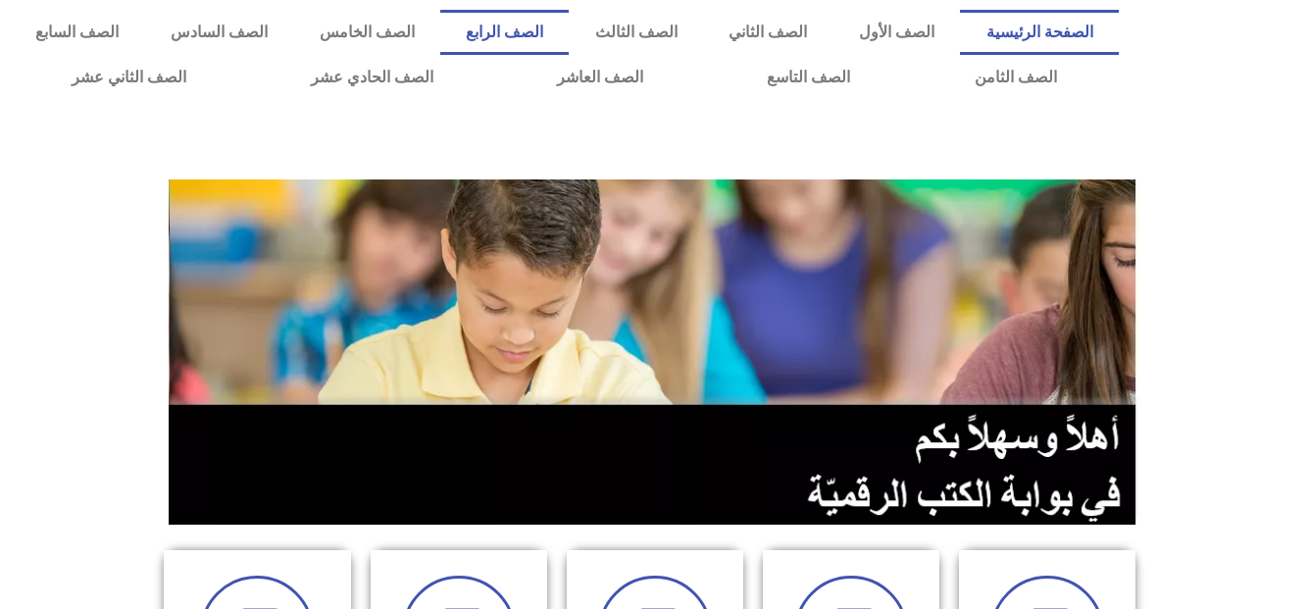
click at [570, 35] on link "الصف الرابع" at bounding box center [504, 32] width 129 height 45
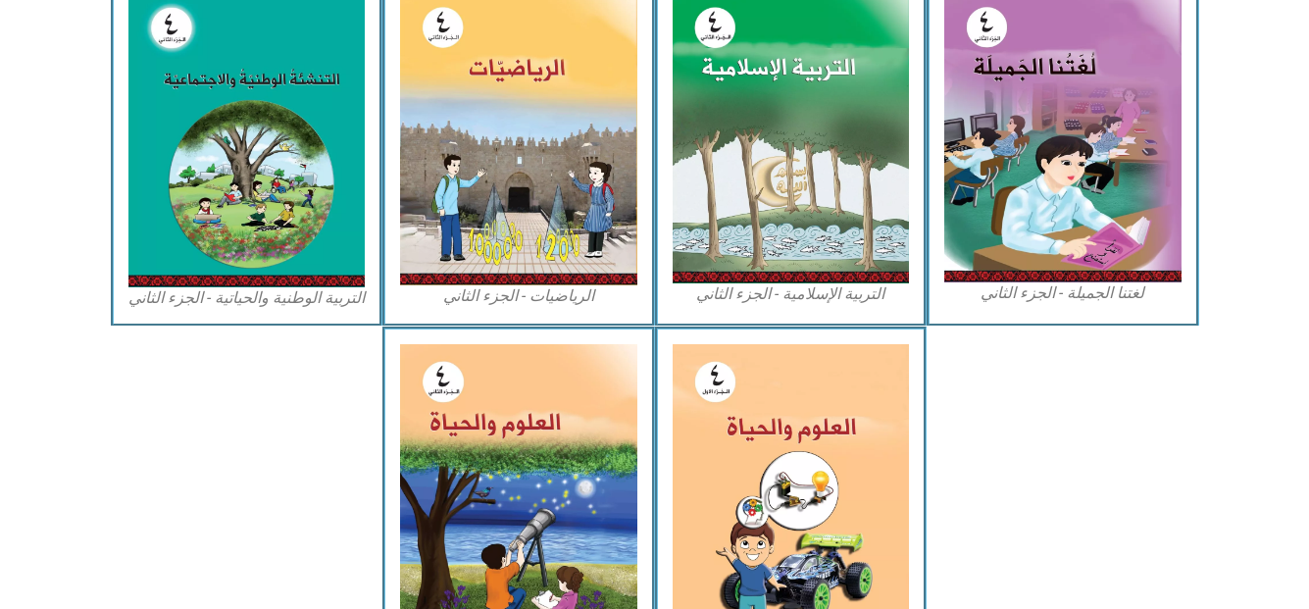
scroll to position [1114, 0]
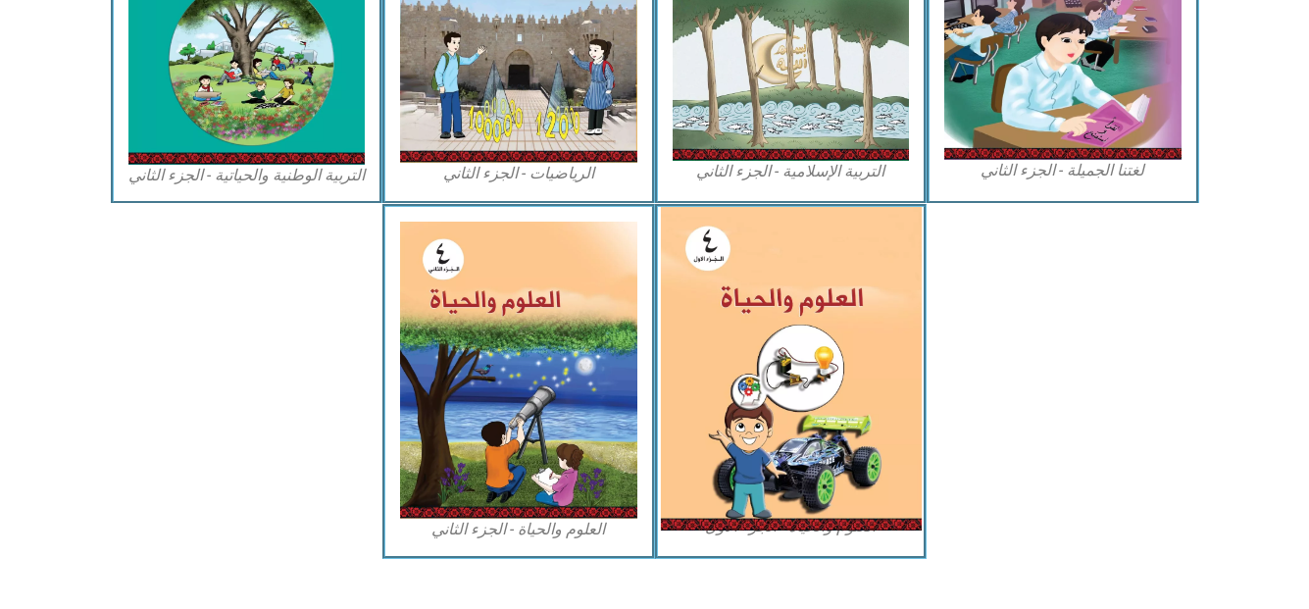
click at [775, 327] on img at bounding box center [790, 369] width 261 height 324
click at [829, 457] on img at bounding box center [790, 369] width 261 height 324
drag, startPoint x: 829, startPoint y: 457, endPoint x: 848, endPoint y: 270, distance: 188.4
click at [852, 383] on img at bounding box center [790, 369] width 261 height 324
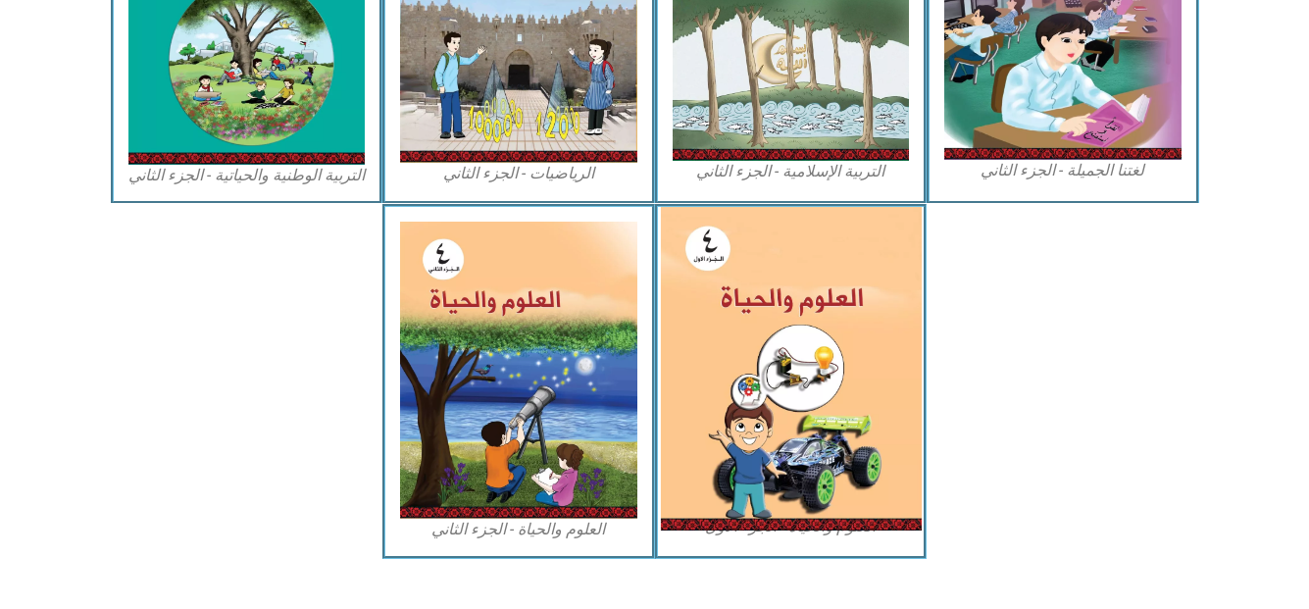
click at [848, 270] on img at bounding box center [790, 369] width 261 height 324
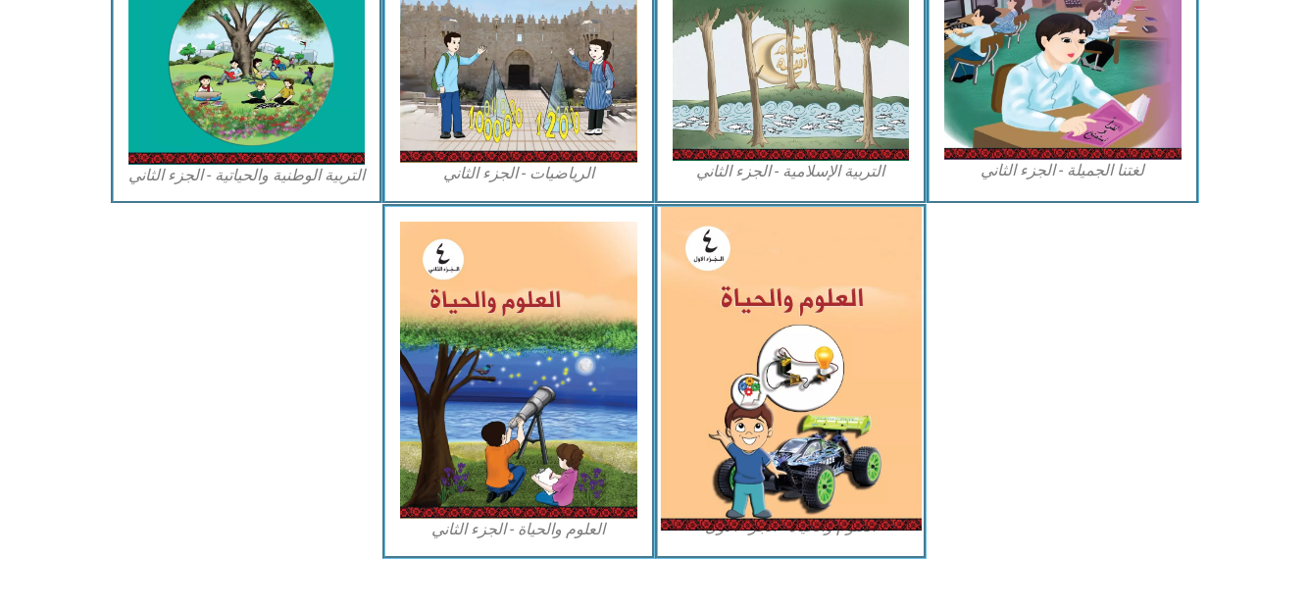
click at [848, 270] on img at bounding box center [790, 369] width 261 height 324
click at [848, 261] on img at bounding box center [790, 369] width 261 height 324
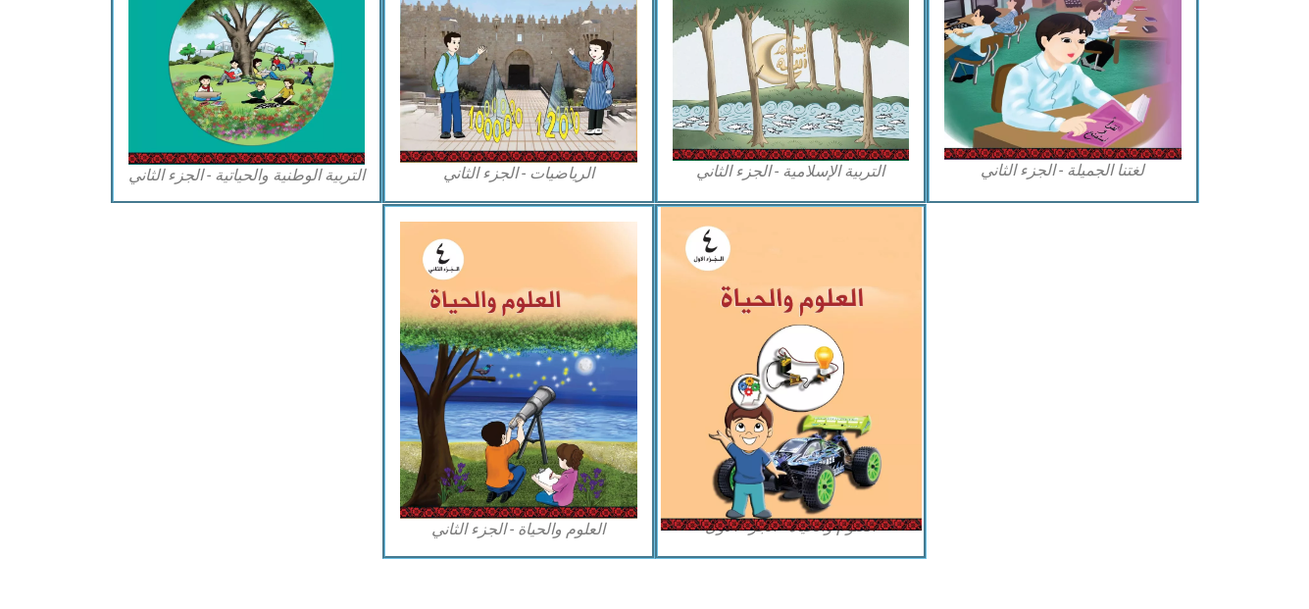
click at [848, 261] on img at bounding box center [790, 369] width 261 height 324
click at [738, 264] on img at bounding box center [790, 369] width 261 height 324
click at [725, 262] on img at bounding box center [790, 369] width 261 height 324
click at [717, 250] on img at bounding box center [790, 369] width 261 height 324
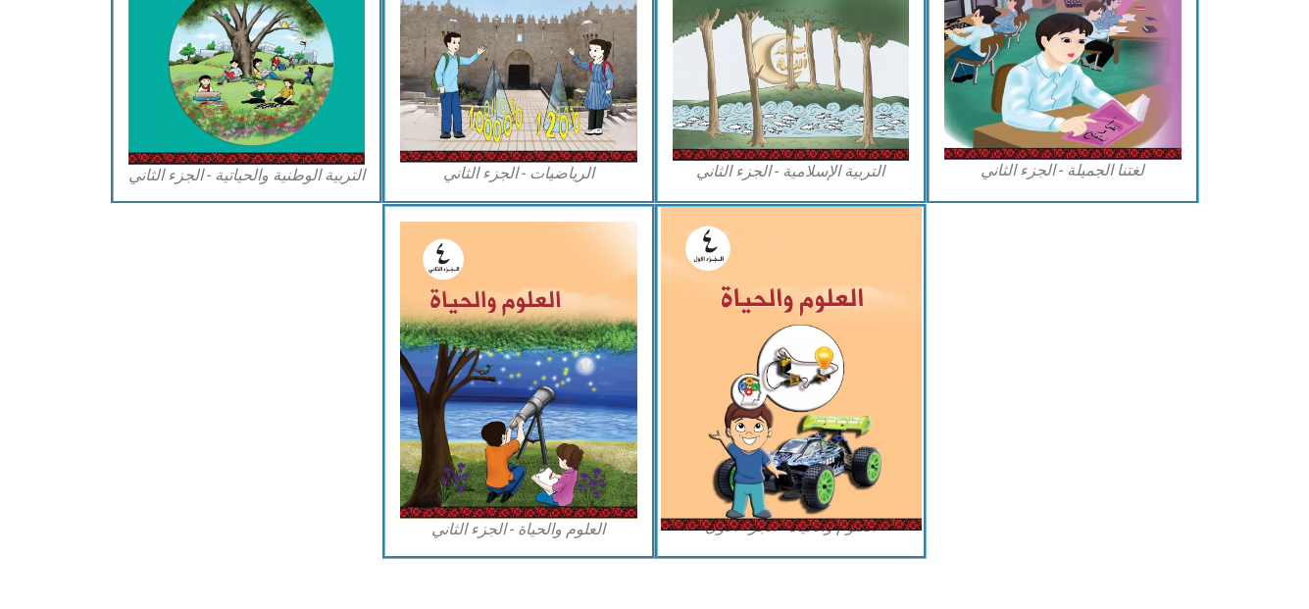
drag, startPoint x: 717, startPoint y: 250, endPoint x: 799, endPoint y: 229, distance: 85.2
click at [799, 229] on img at bounding box center [790, 369] width 261 height 324
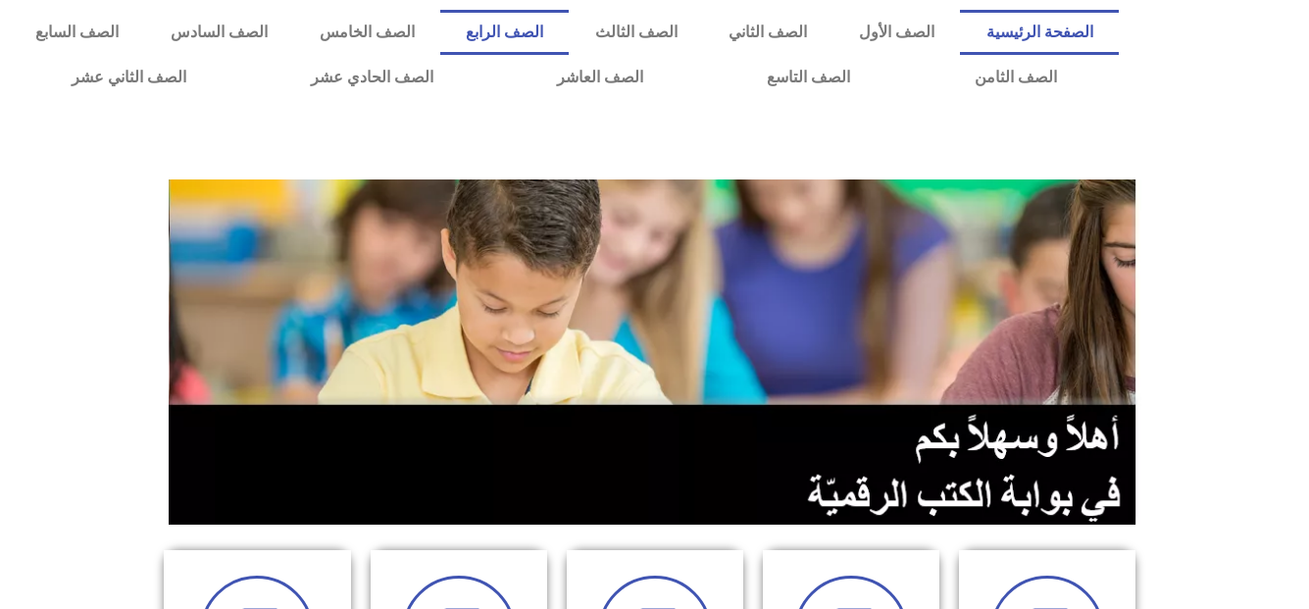
click at [570, 29] on link "الصف الرابع" at bounding box center [504, 32] width 129 height 45
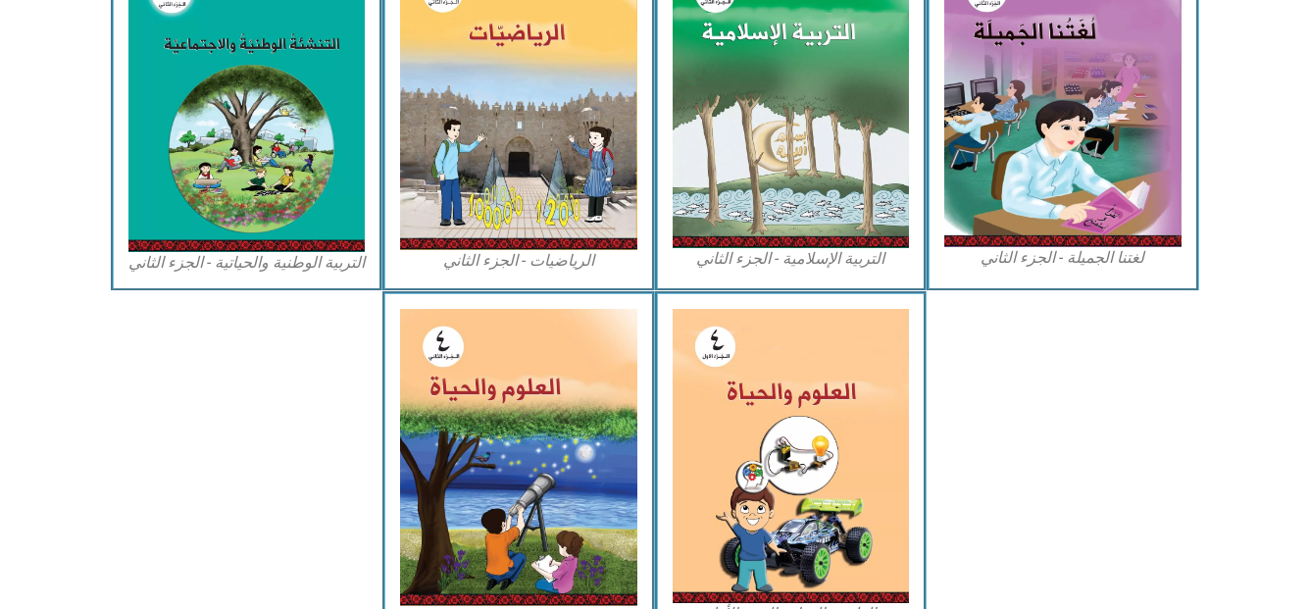
scroll to position [1048, 0]
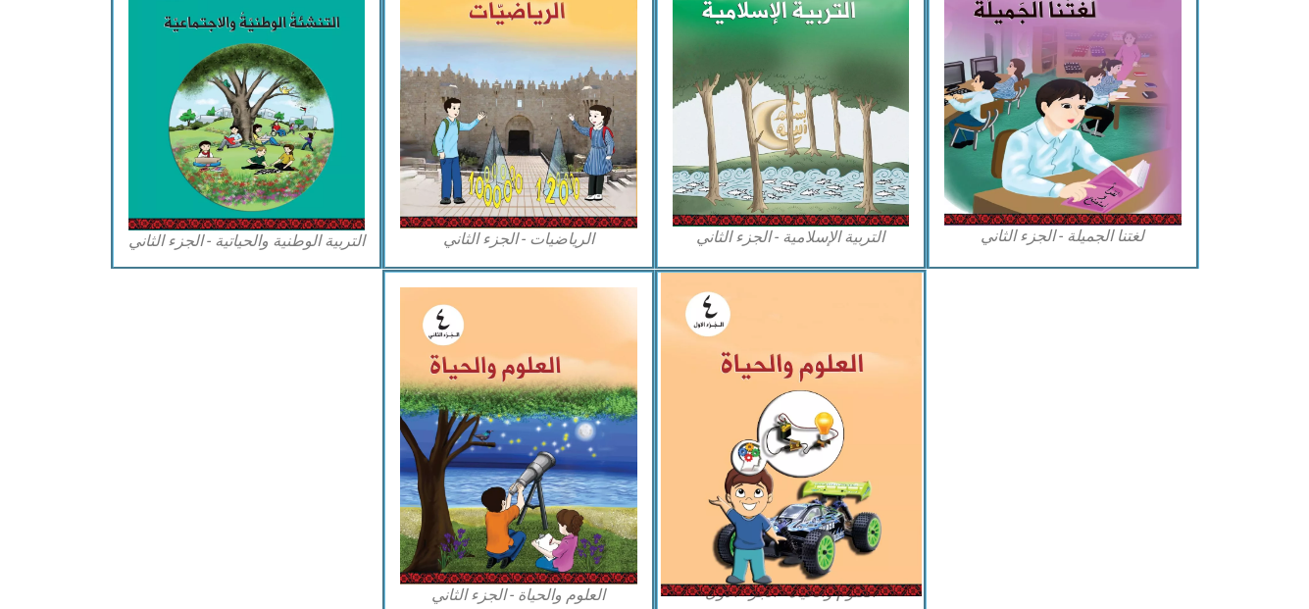
click at [864, 465] on img at bounding box center [790, 435] width 261 height 324
click at [895, 362] on img at bounding box center [790, 435] width 261 height 324
click at [773, 326] on img at bounding box center [790, 435] width 261 height 324
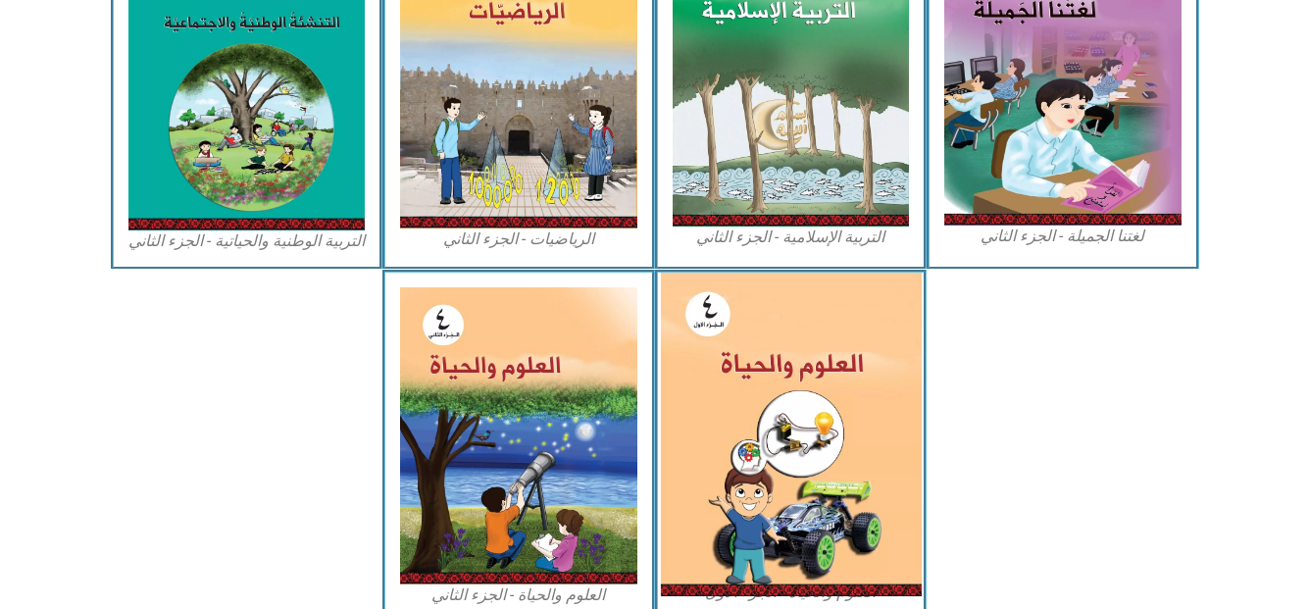
click at [789, 330] on img at bounding box center [790, 435] width 261 height 324
click at [814, 439] on img at bounding box center [790, 435] width 261 height 324
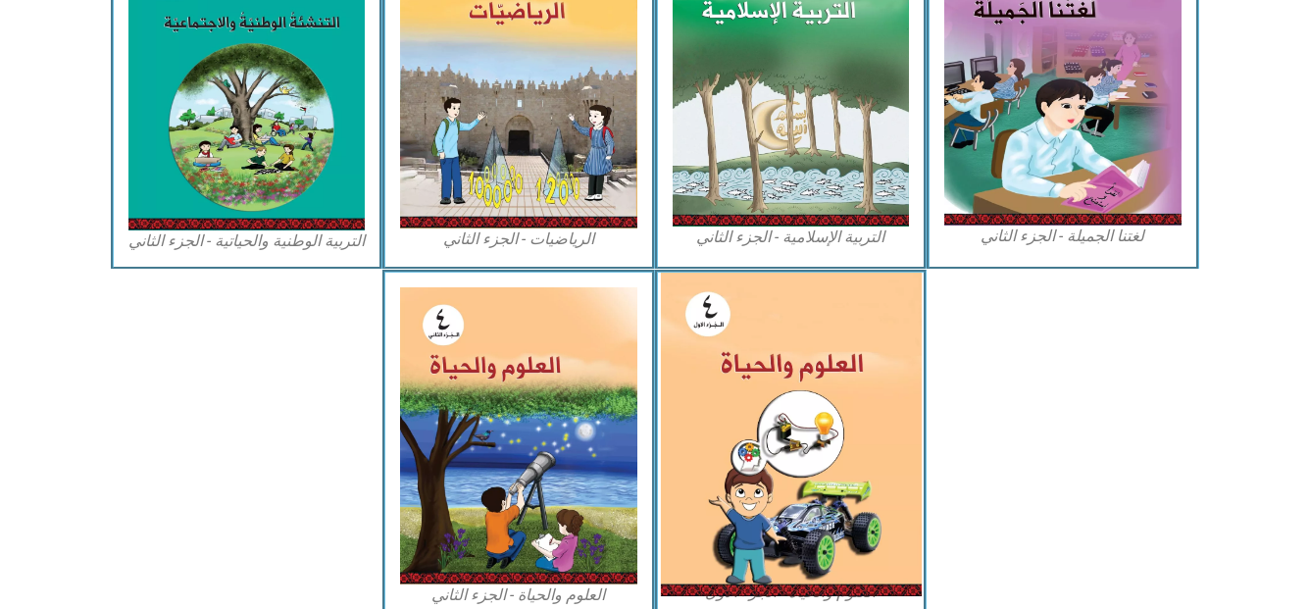
click at [816, 440] on img at bounding box center [790, 435] width 261 height 324
click at [762, 438] on img at bounding box center [790, 435] width 261 height 324
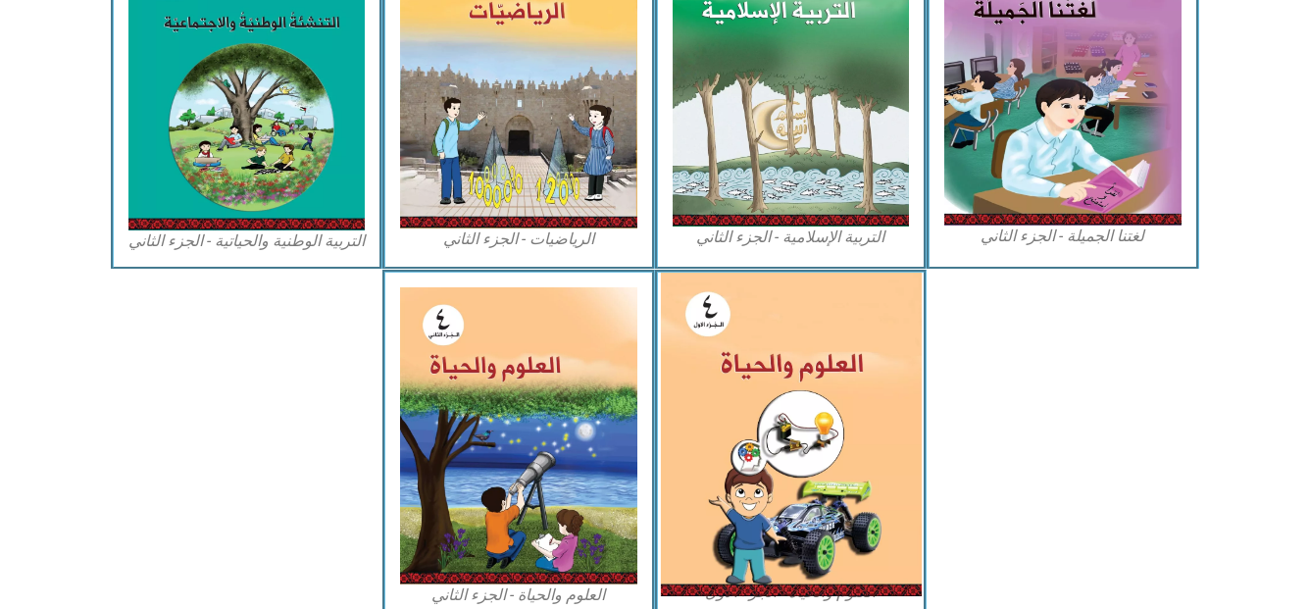
drag, startPoint x: 762, startPoint y: 438, endPoint x: 791, endPoint y: 314, distance: 127.8
click at [791, 314] on img at bounding box center [790, 435] width 261 height 324
